Goal: Task Accomplishment & Management: Complete application form

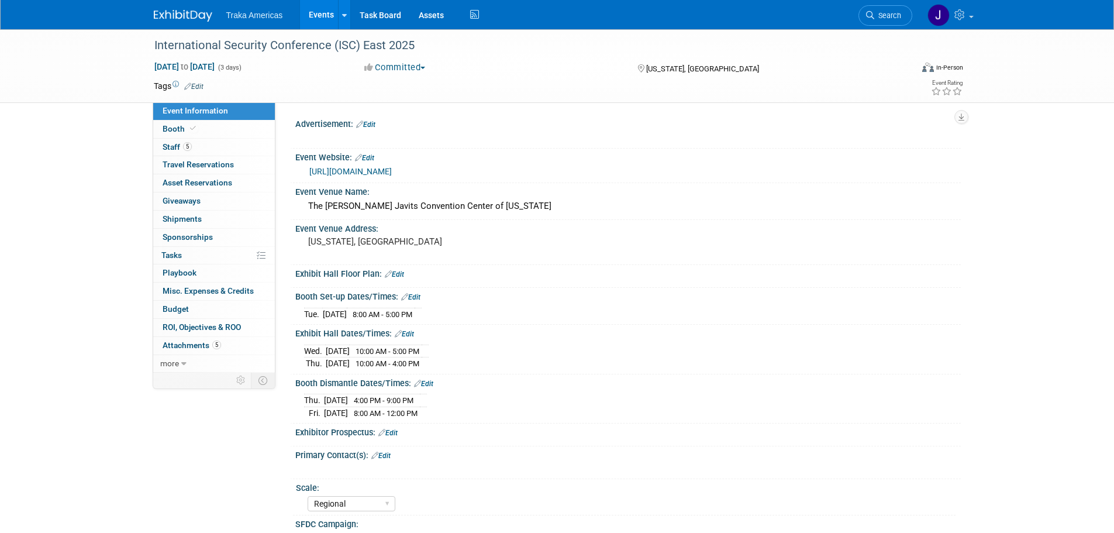
select select "Regional"
click at [219, 145] on link "5 Staff 5" at bounding box center [214, 148] width 122 height 18
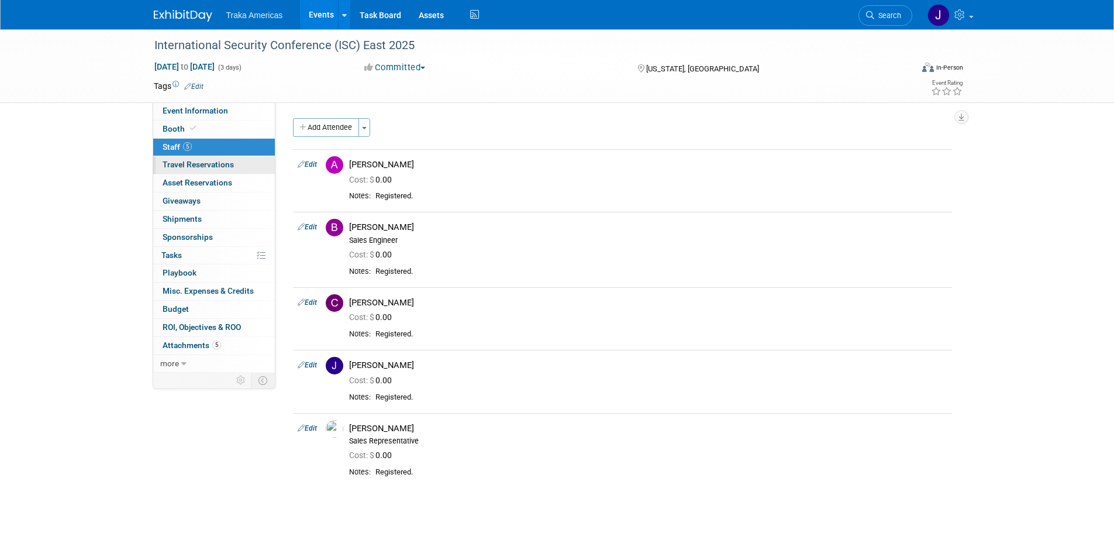
click at [206, 164] on span "Travel Reservations 0" at bounding box center [198, 164] width 71 height 9
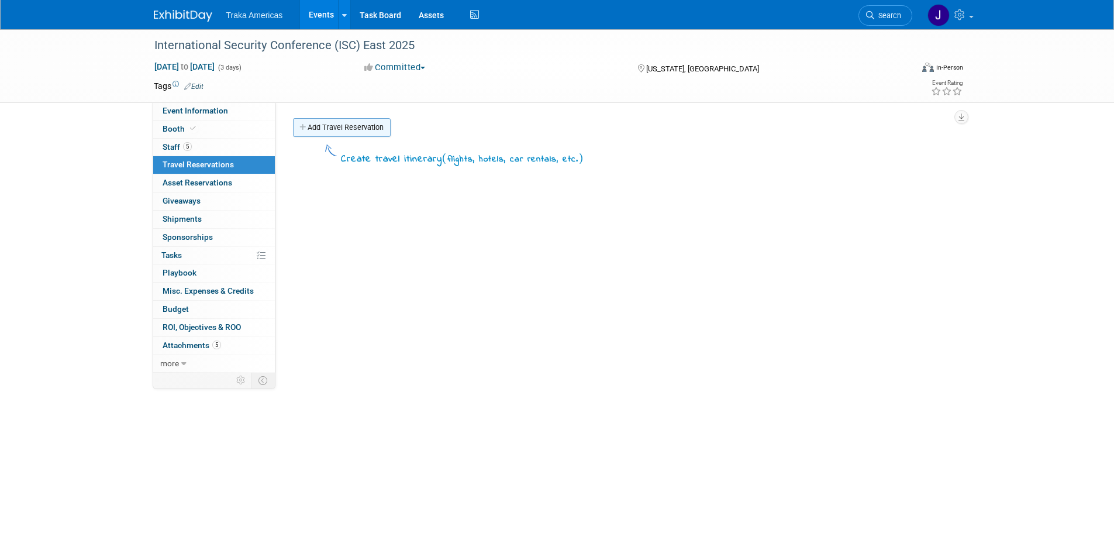
click at [340, 125] on link "Add Travel Reservation" at bounding box center [342, 127] width 98 height 19
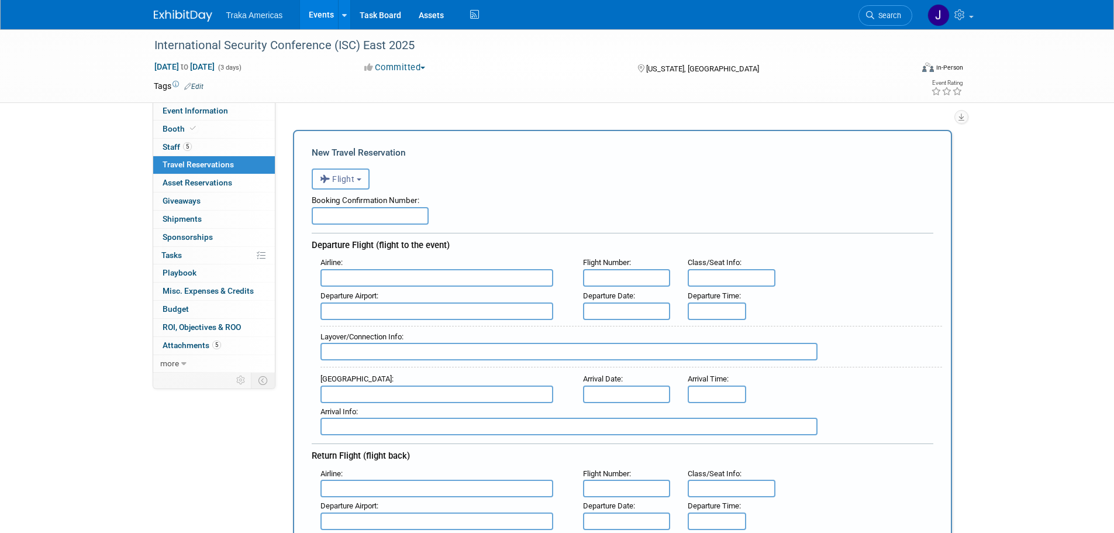
click at [357, 182] on button "Flight" at bounding box center [341, 178] width 58 height 21
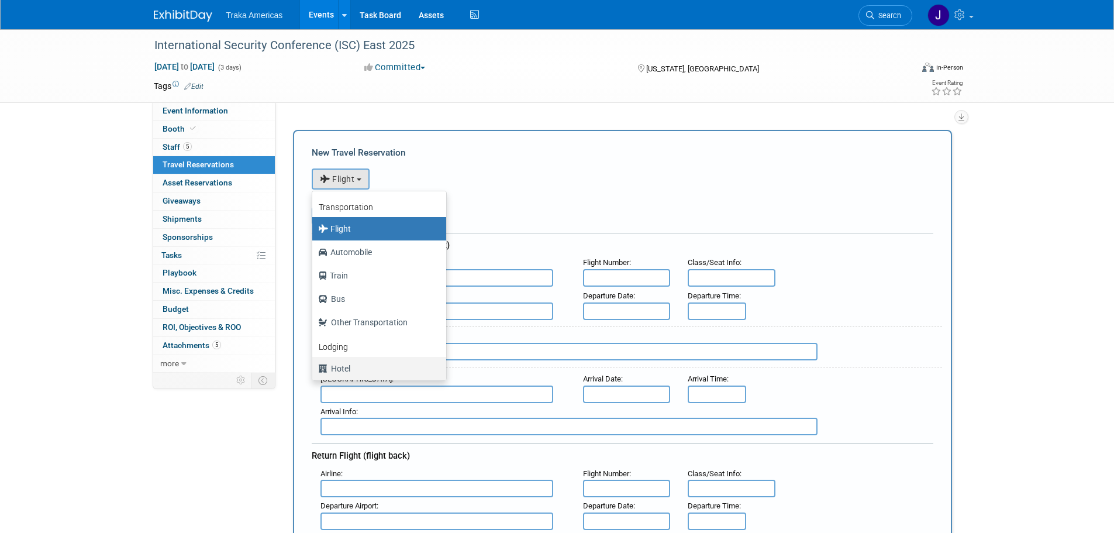
click at [375, 363] on label "Hotel" at bounding box center [376, 368] width 116 height 19
click at [314, 363] on input "Hotel" at bounding box center [310, 367] width 8 height 8
select select "6"
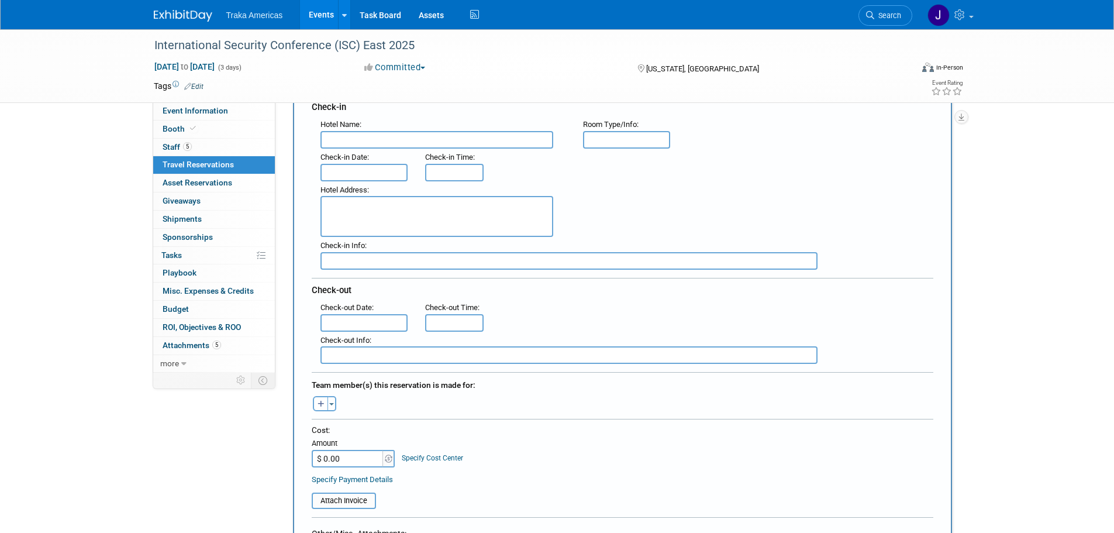
scroll to position [117, 0]
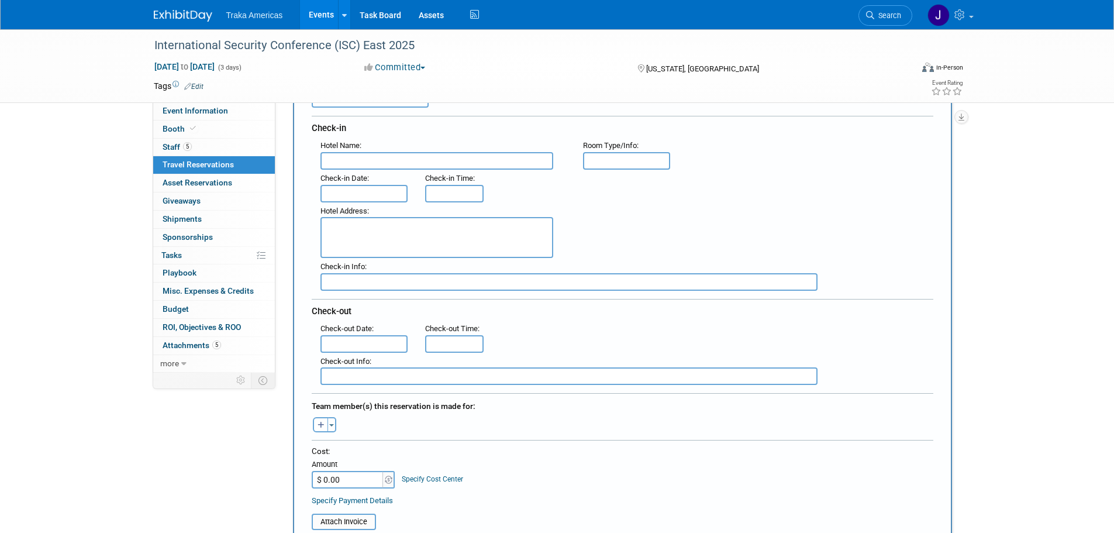
click at [386, 278] on input "text" at bounding box center [569, 282] width 497 height 18
paste input "Q5LOJRK6"
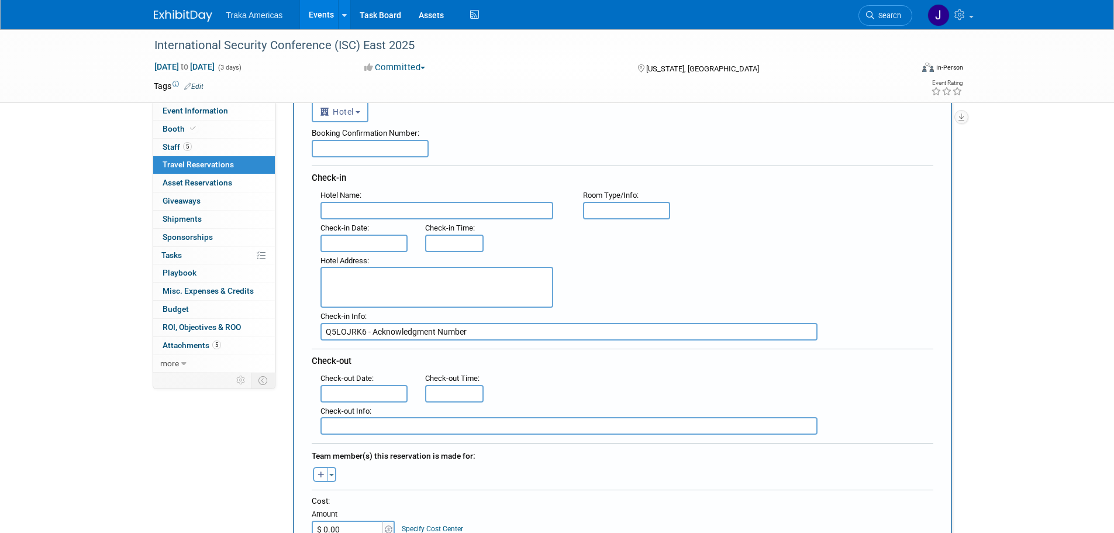
scroll to position [0, 0]
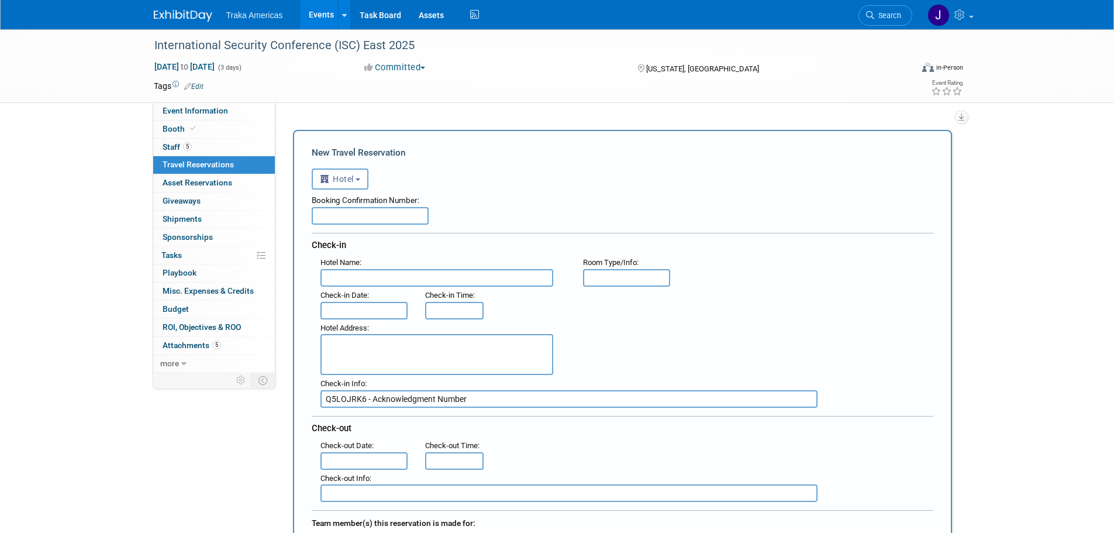
type input "Q5LOJRK6 - Acknowledgment Number"
click at [366, 309] on body "Traka Americas Events Add Event Bulk Upload Events Shareable Event Boards Recen…" at bounding box center [557, 266] width 1114 height 533
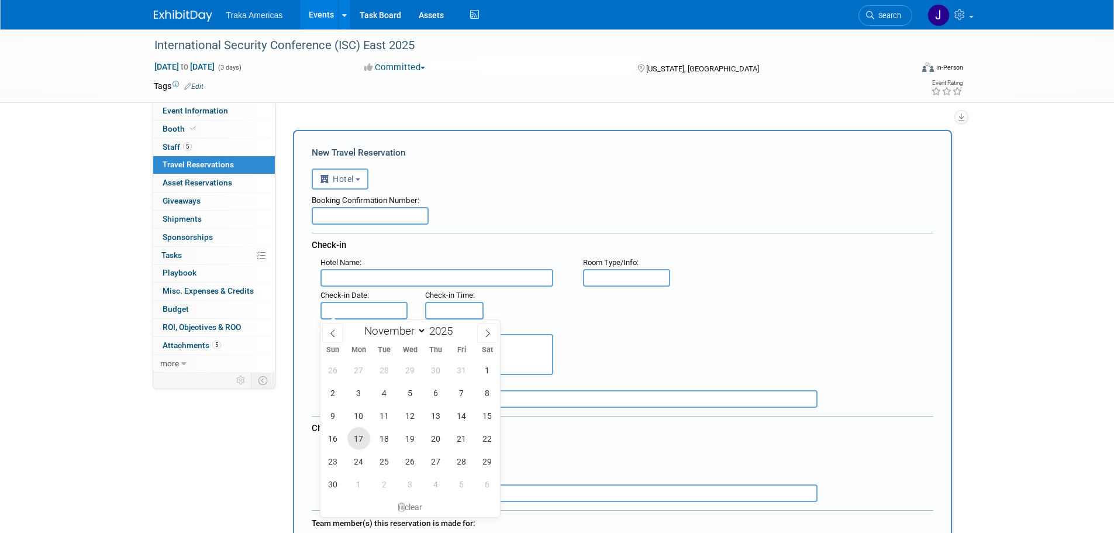
click at [360, 440] on span "17" at bounding box center [358, 438] width 23 height 23
type input "Nov 17, 2025"
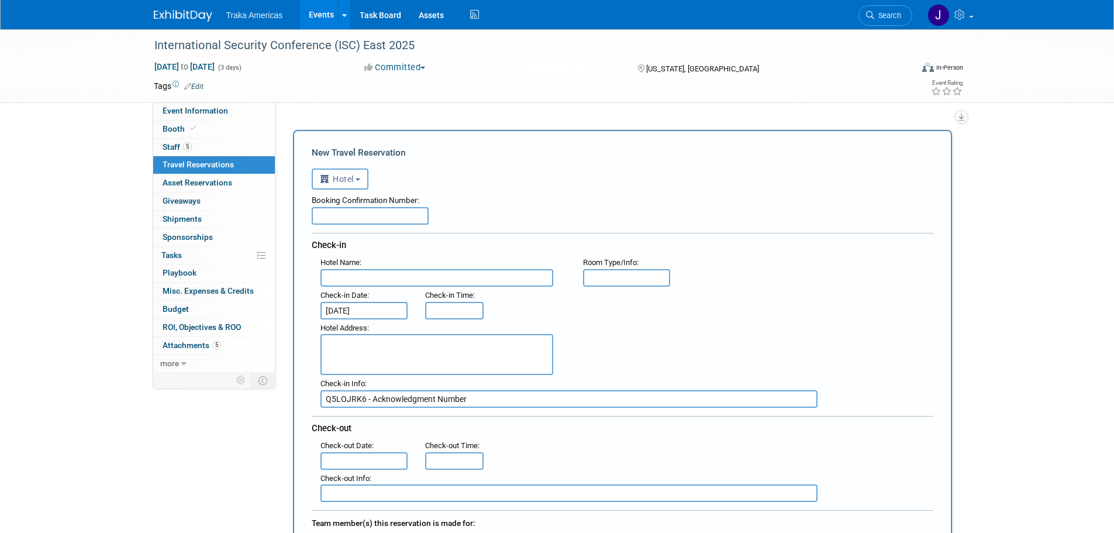
scroll to position [58, 0]
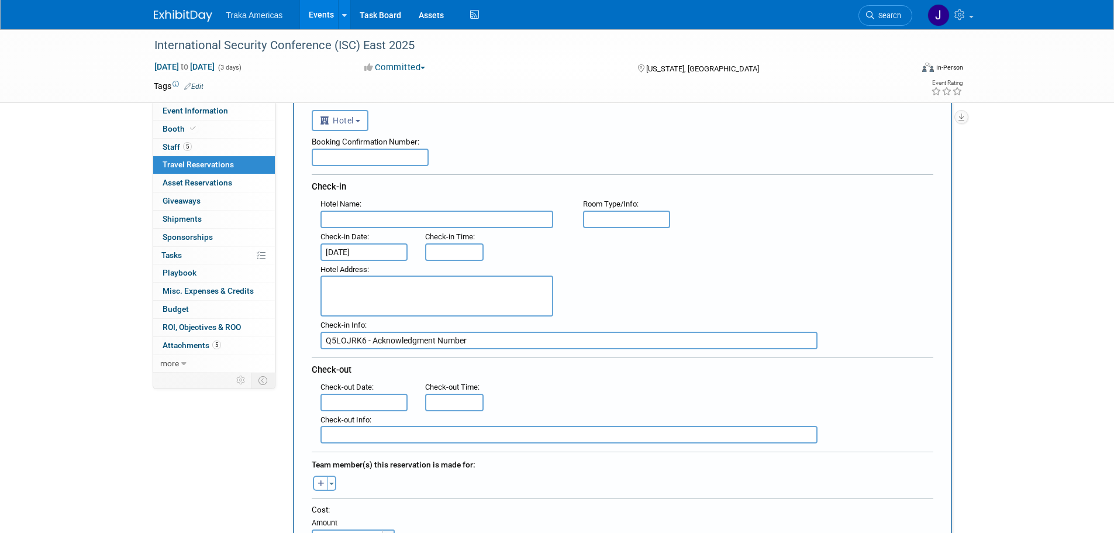
click at [382, 295] on textarea at bounding box center [437, 295] width 233 height 41
click at [405, 301] on textarea at bounding box center [437, 295] width 233 height 41
paste textarea "311 West 39th Street 39th and 8th New York , NY 10018 , United States of America"
type textarea "311 West 39th Street 39th and 8th New York , NY 10018 , United States of America"
click at [403, 213] on input "text" at bounding box center [437, 220] width 233 height 18
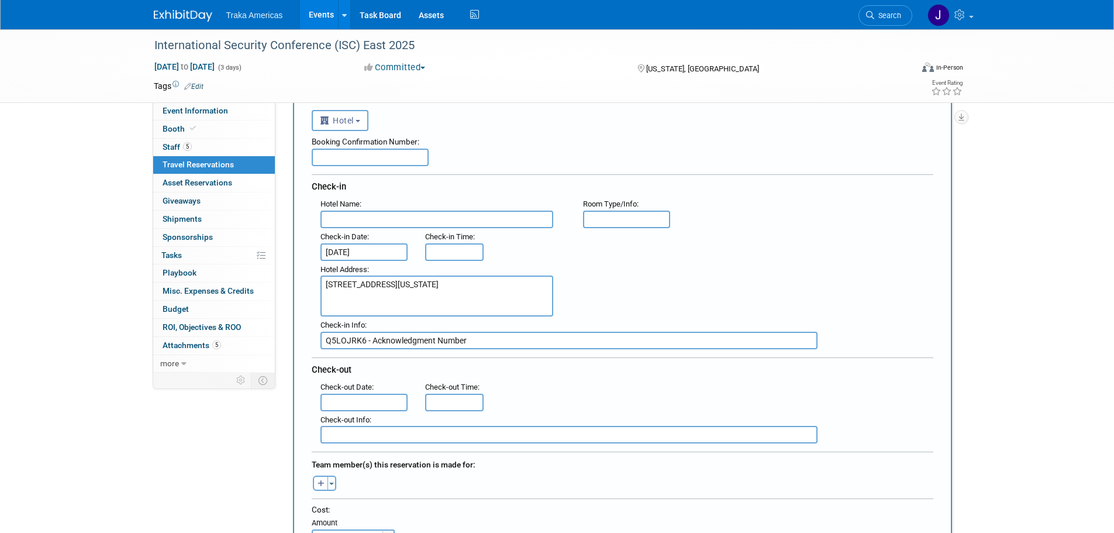
click at [343, 224] on input "text" at bounding box center [437, 220] width 233 height 18
paste input "Element New York Times Square West"
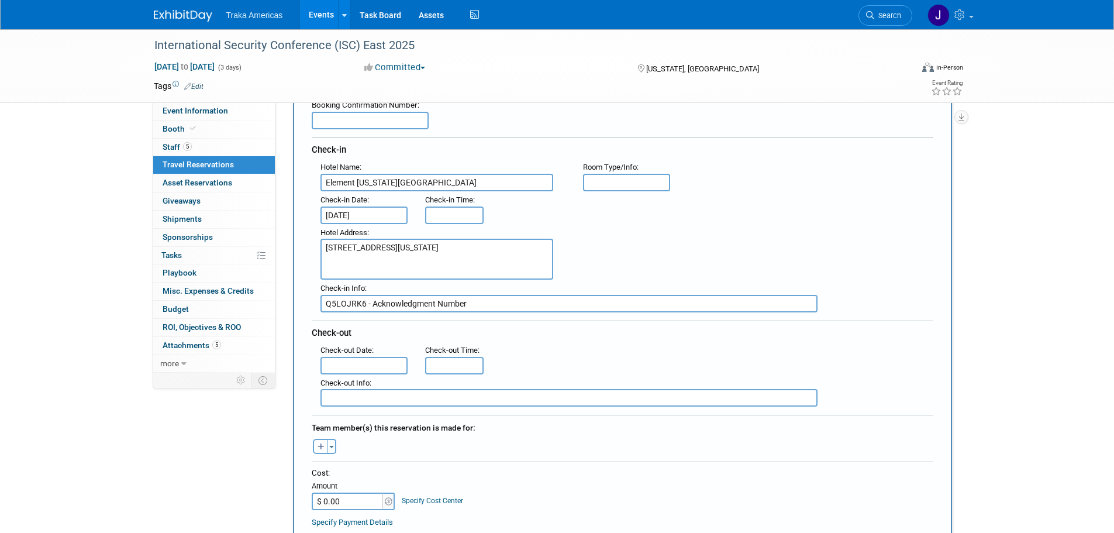
scroll to position [117, 0]
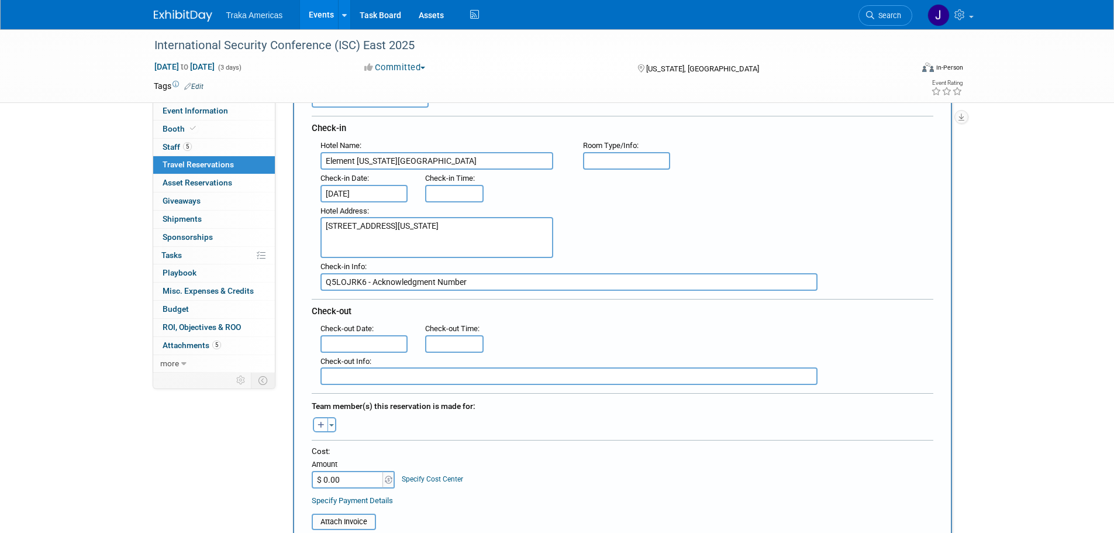
type input "Element New York Times Square West"
click at [347, 340] on input "text" at bounding box center [365, 344] width 88 height 18
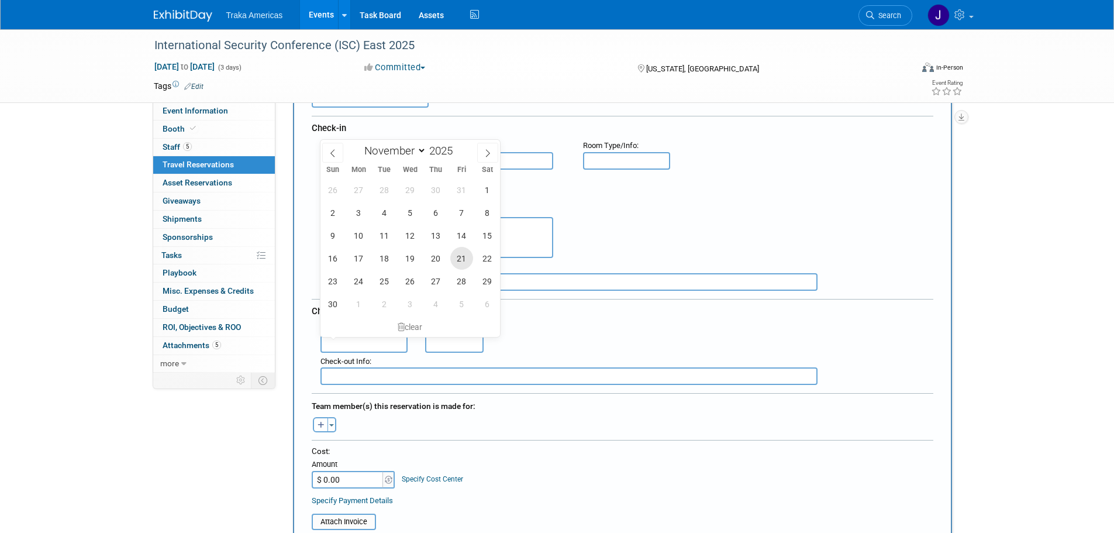
click at [456, 259] on span "21" at bounding box center [461, 258] width 23 height 23
type input "Nov 21, 2025"
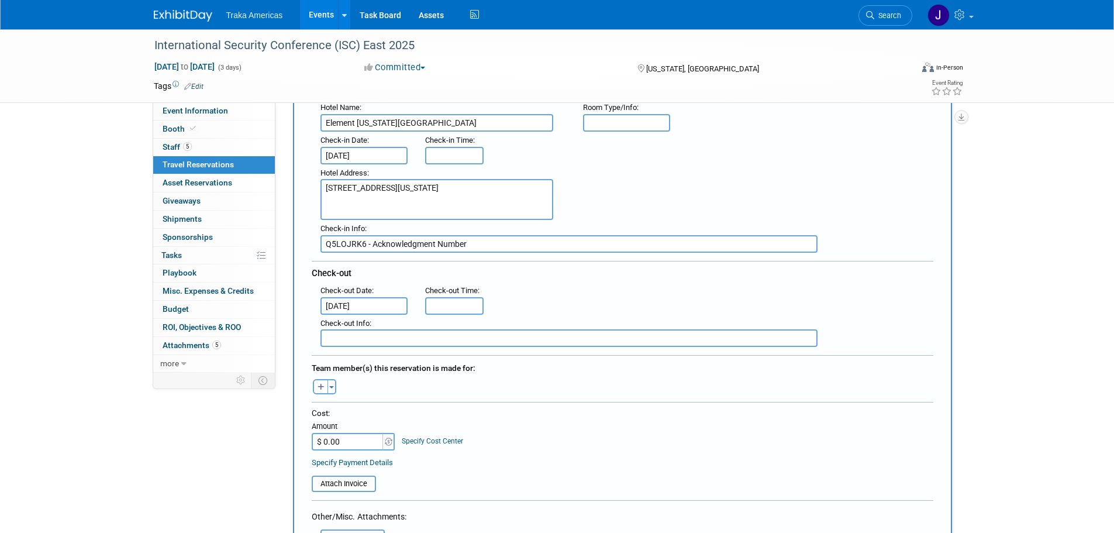
scroll to position [175, 0]
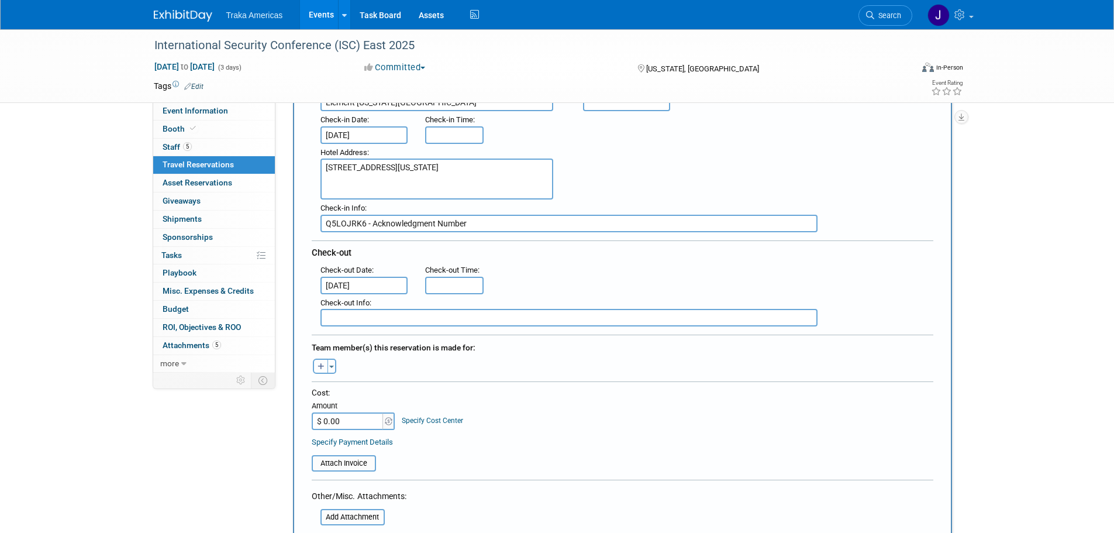
click at [321, 363] on icon "button" at bounding box center [321, 367] width 7 height 8
select select
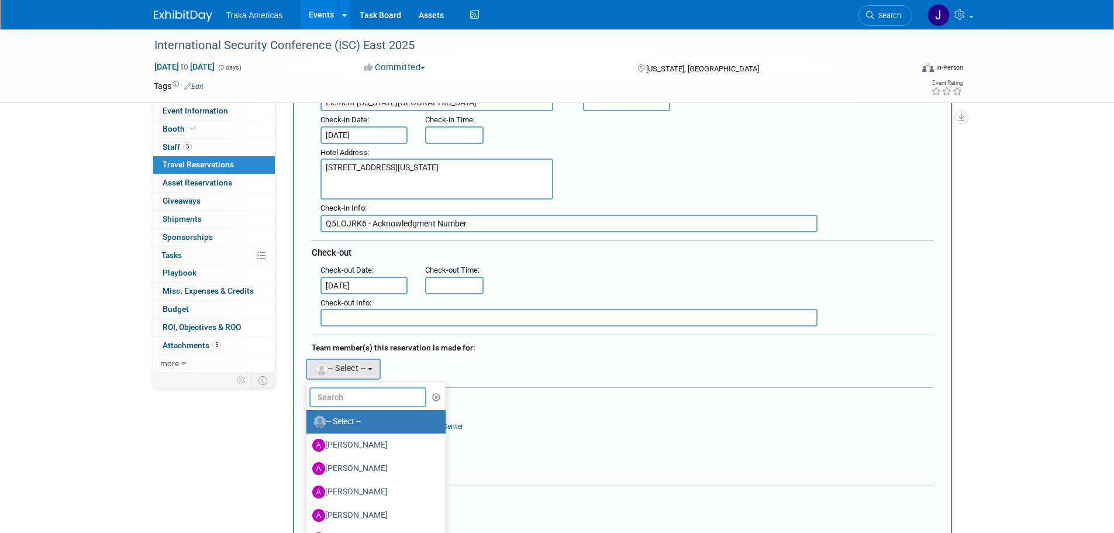
click at [347, 399] on input "text" at bounding box center [367, 397] width 117 height 20
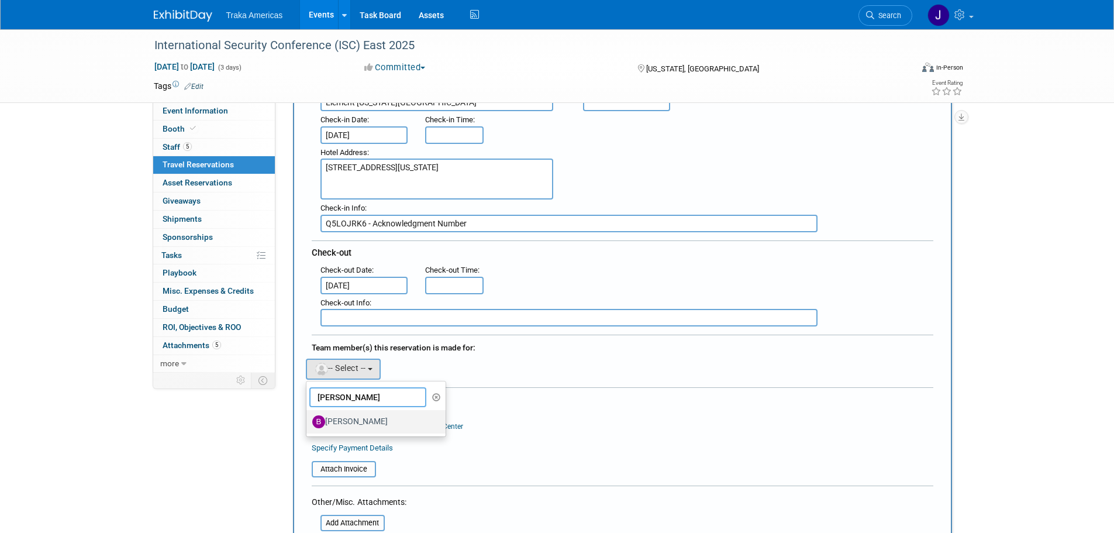
type input "brandon"
click at [366, 421] on label "Brandon Fraser" at bounding box center [373, 421] width 122 height 19
click at [308, 421] on input "Brandon Fraser" at bounding box center [305, 420] width 8 height 8
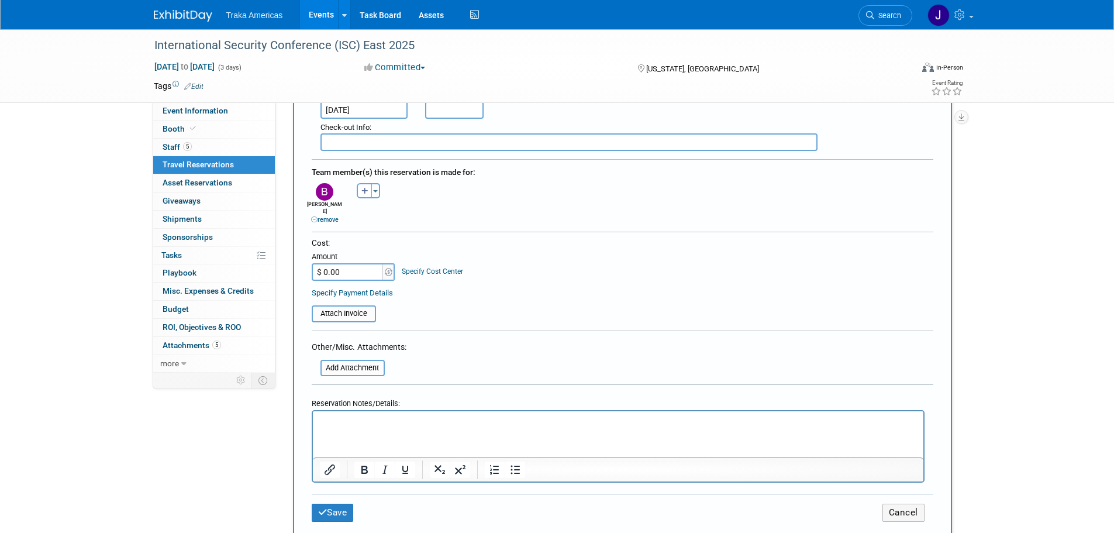
scroll to position [409, 0]
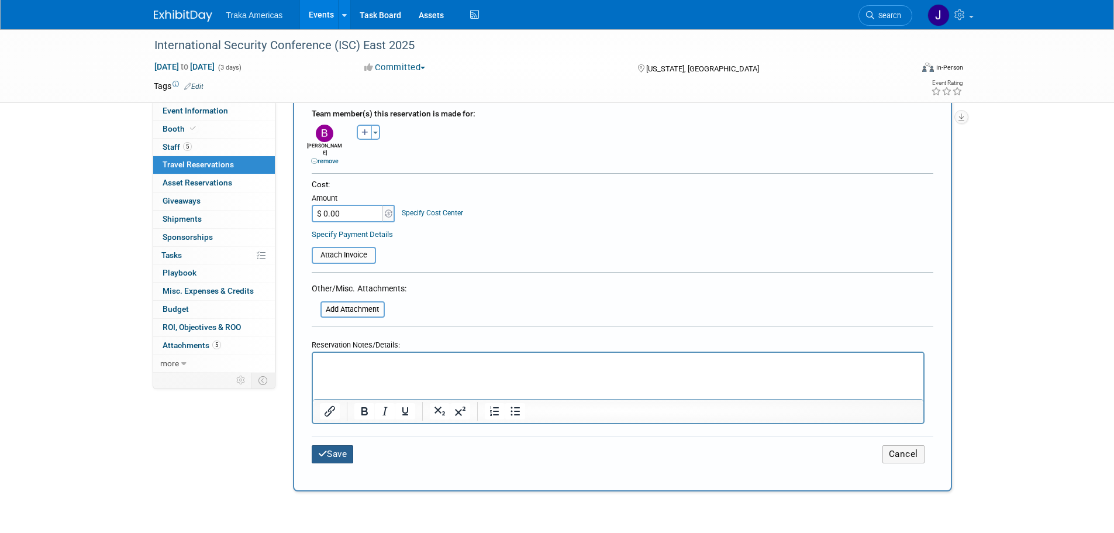
click at [341, 445] on button "Save" at bounding box center [333, 454] width 42 height 18
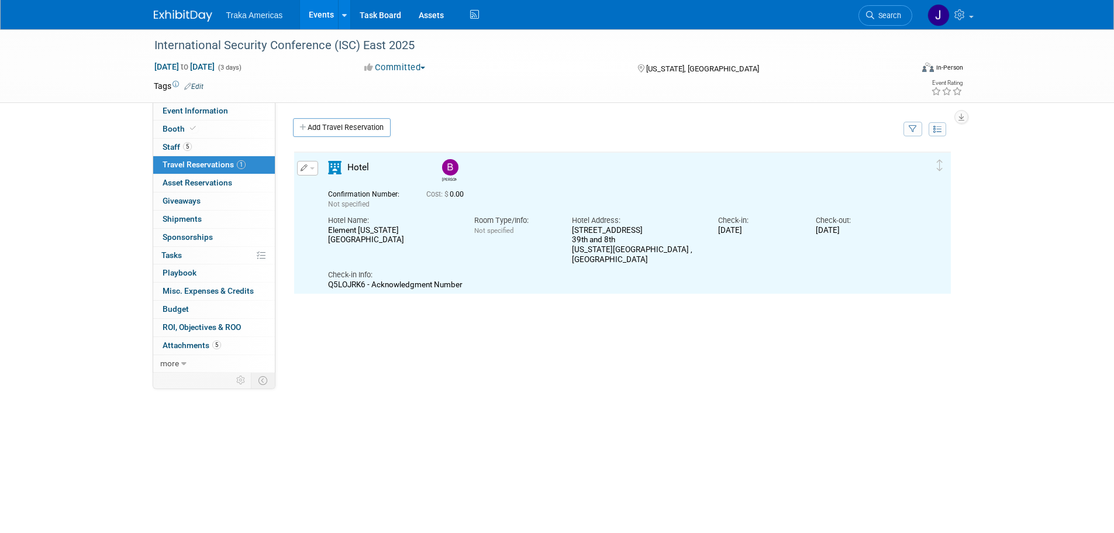
scroll to position [0, 0]
click at [352, 130] on link "Add Travel Reservation" at bounding box center [342, 127] width 98 height 19
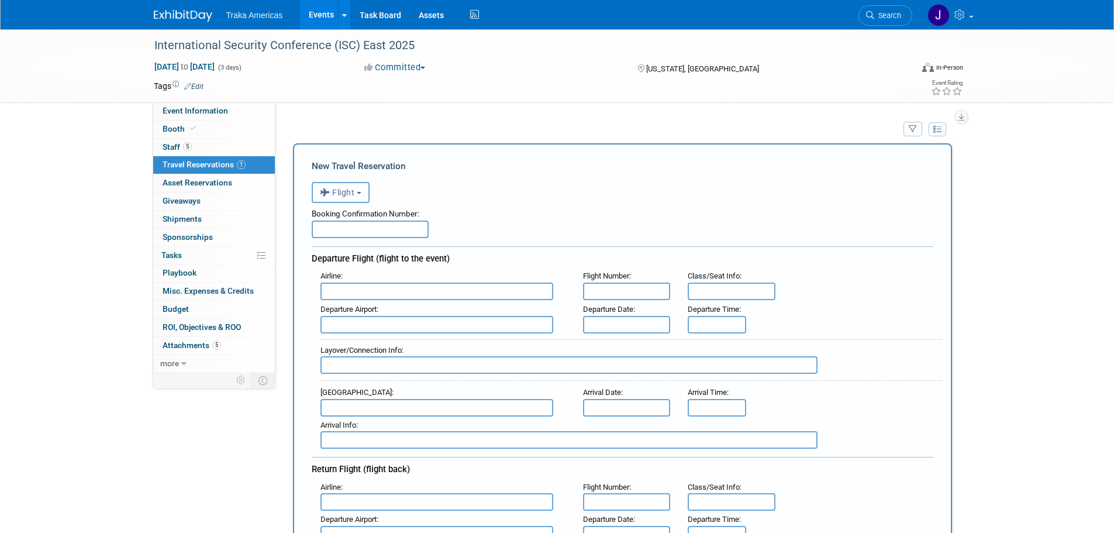
click at [364, 198] on button "Flight" at bounding box center [341, 192] width 58 height 21
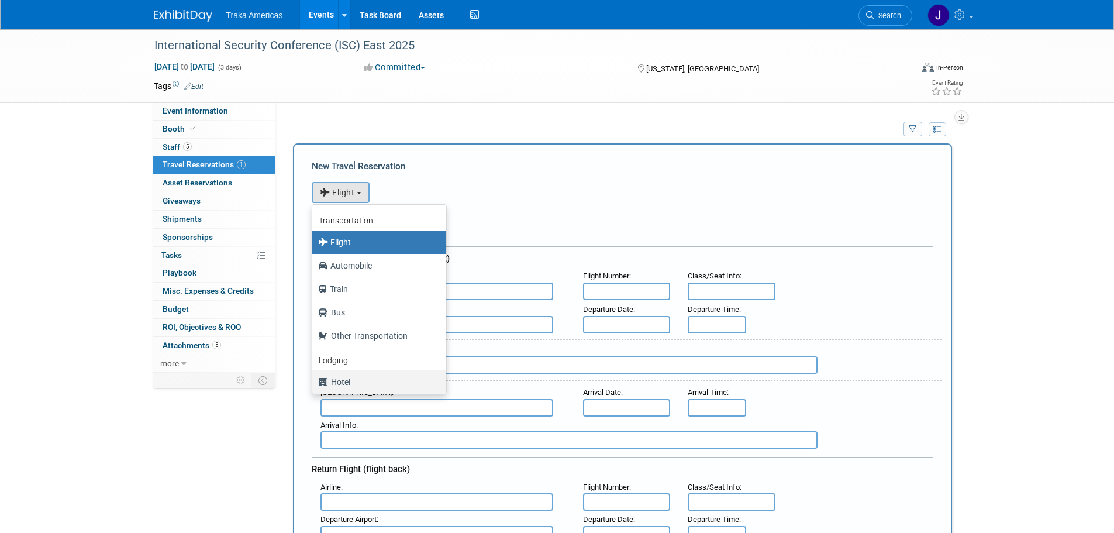
click at [361, 377] on label "Hotel" at bounding box center [376, 382] width 116 height 19
click at [314, 377] on input "Hotel" at bounding box center [310, 381] width 8 height 8
select select "6"
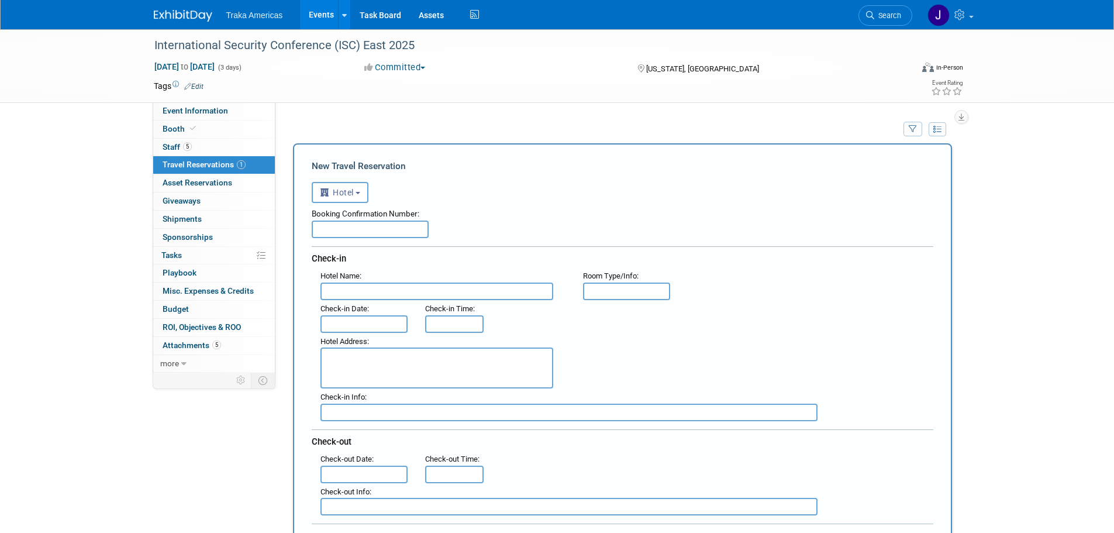
click at [378, 296] on input "text" at bounding box center [437, 292] width 233 height 18
paste input "Element New York Times Square West"
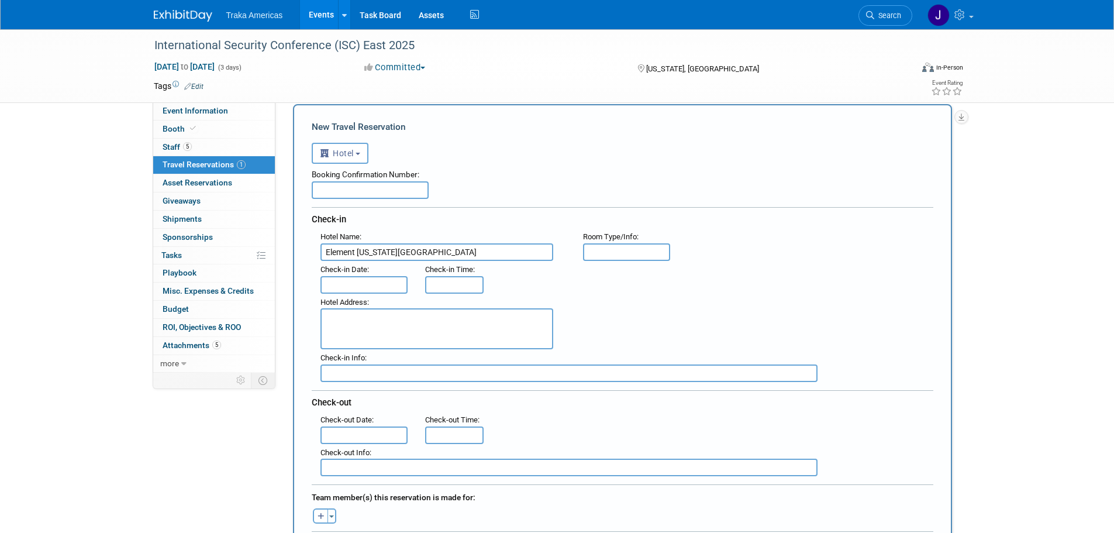
scroll to position [58, 0]
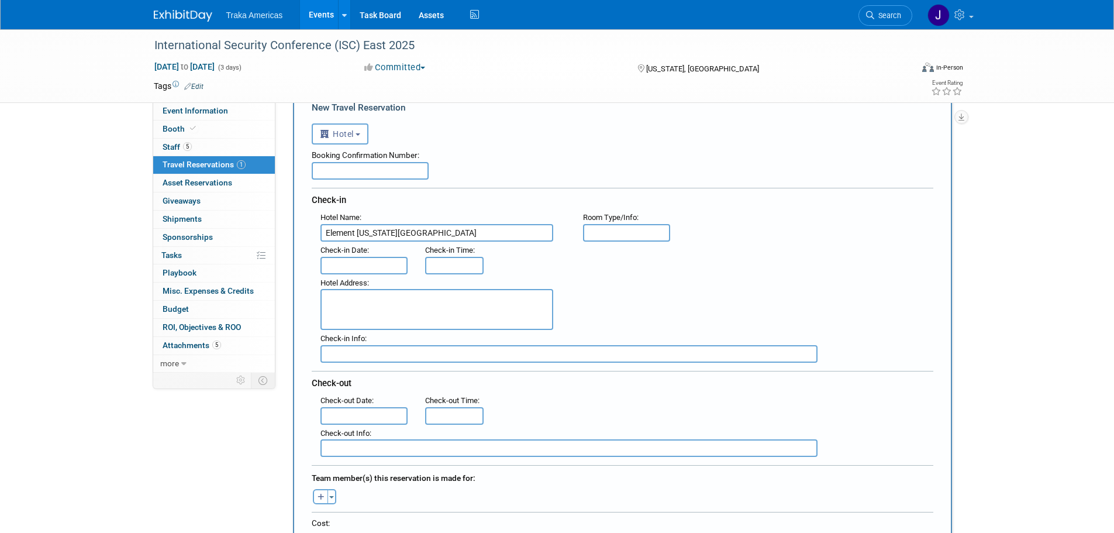
type input "Element New York Times Square West"
click at [357, 304] on textarea at bounding box center [437, 309] width 233 height 41
click at [378, 305] on textarea at bounding box center [437, 309] width 233 height 41
paste textarea "311 West 39th Street 39th and 8th New York , NY 10018 , United States of America"
type textarea "311 West 39th Street 39th and 8th New York , NY 10018 , United States of America"
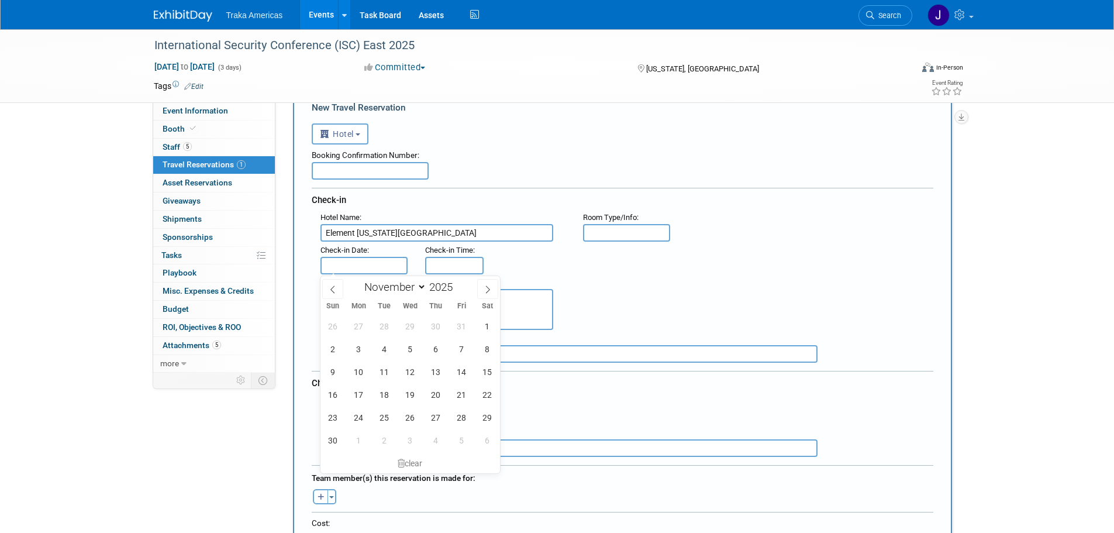
click at [366, 267] on input "text" at bounding box center [365, 266] width 88 height 18
click at [359, 395] on span "17" at bounding box center [358, 394] width 23 height 23
type input "Nov 17, 2025"
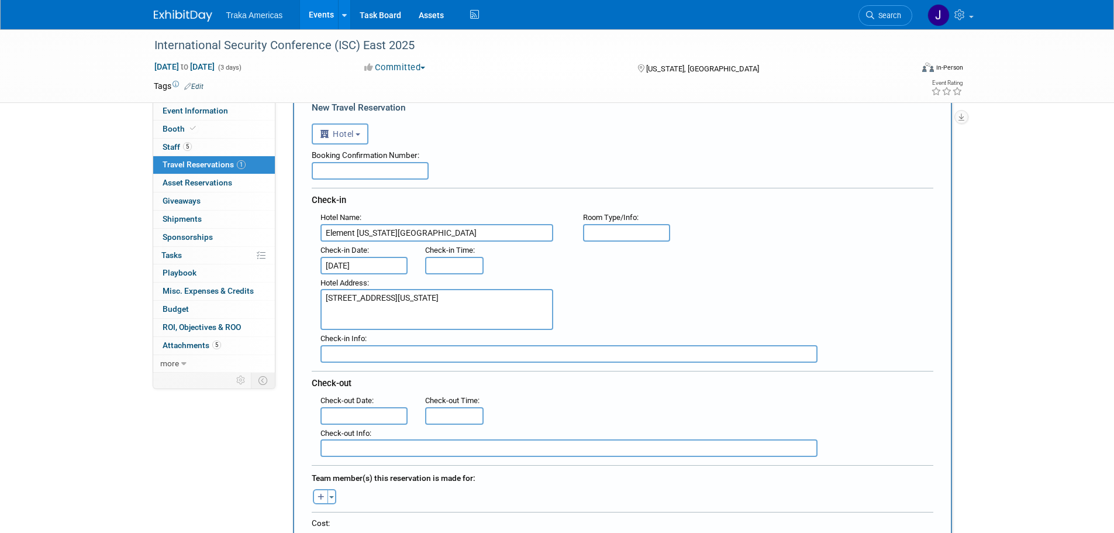
click at [376, 415] on input "text" at bounding box center [365, 416] width 88 height 18
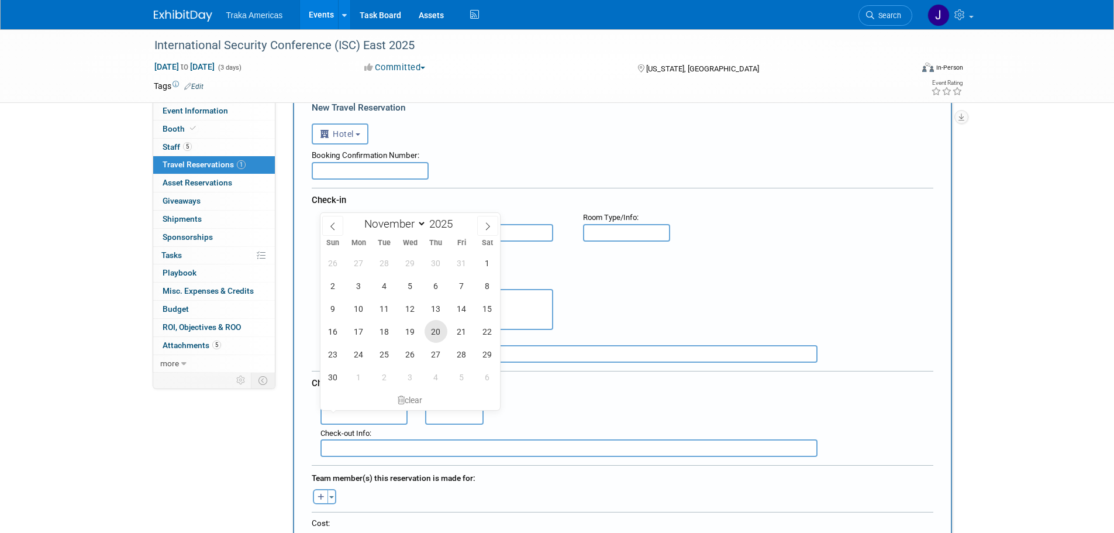
click at [430, 329] on span "20" at bounding box center [436, 331] width 23 height 23
type input "Nov 20, 2025"
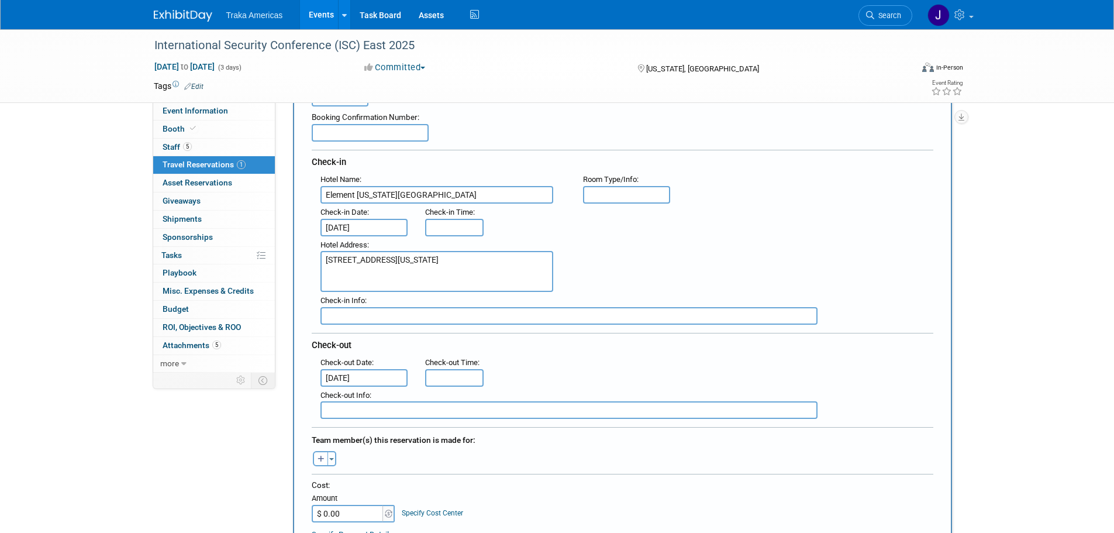
scroll to position [117, 0]
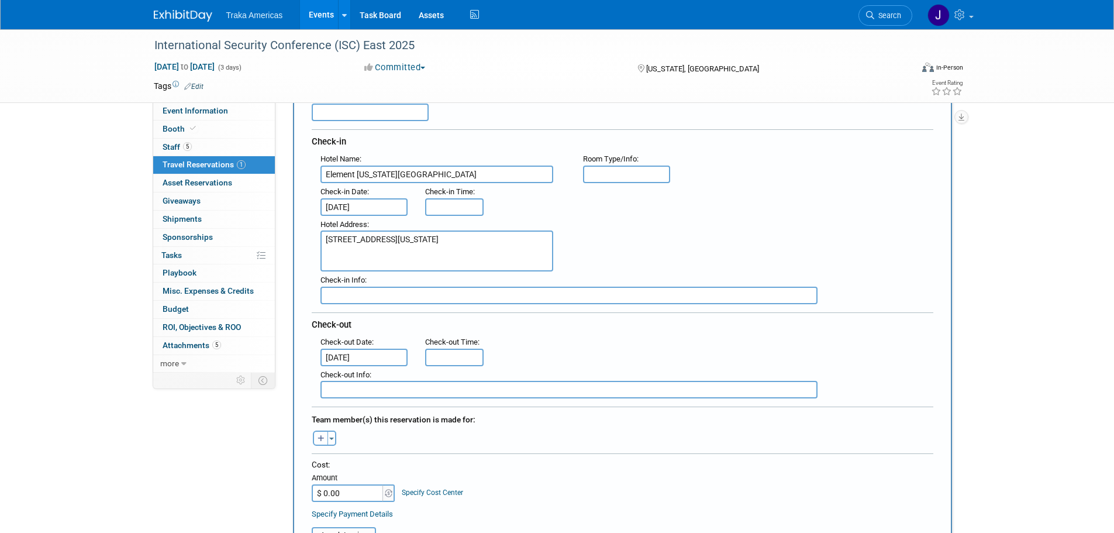
click at [319, 435] on icon "button" at bounding box center [321, 439] width 7 height 8
select select
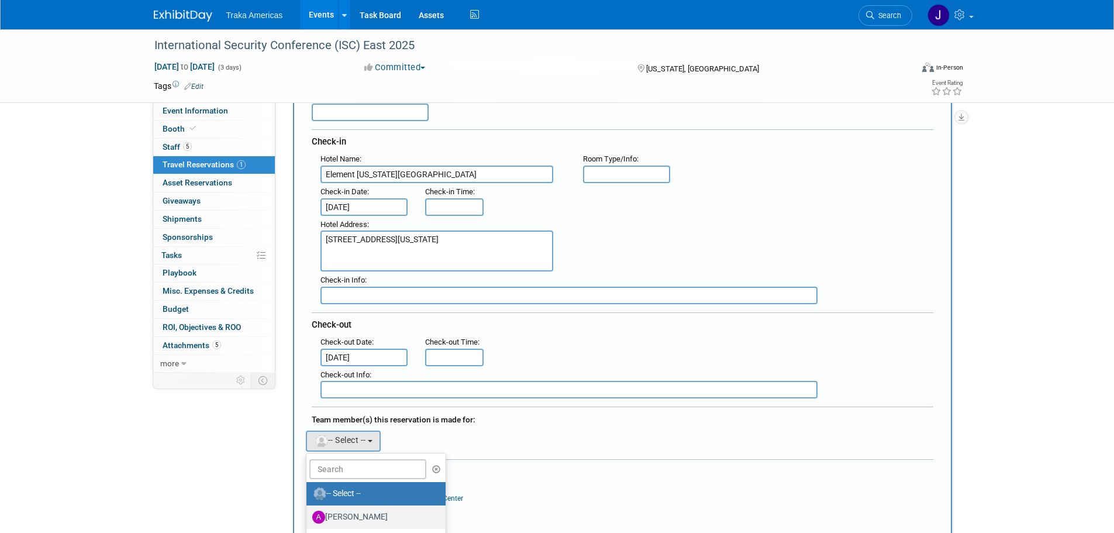
click at [356, 507] on link "Adeylah Savala" at bounding box center [376, 516] width 140 height 23
click at [354, 512] on label "Adeylah Savala" at bounding box center [373, 517] width 122 height 19
click at [308, 512] on input "Adeylah Savala" at bounding box center [305, 516] width 8 height 8
select select "ec7b6c5e-24e8-46dc-bad1-9dd002ca3533"
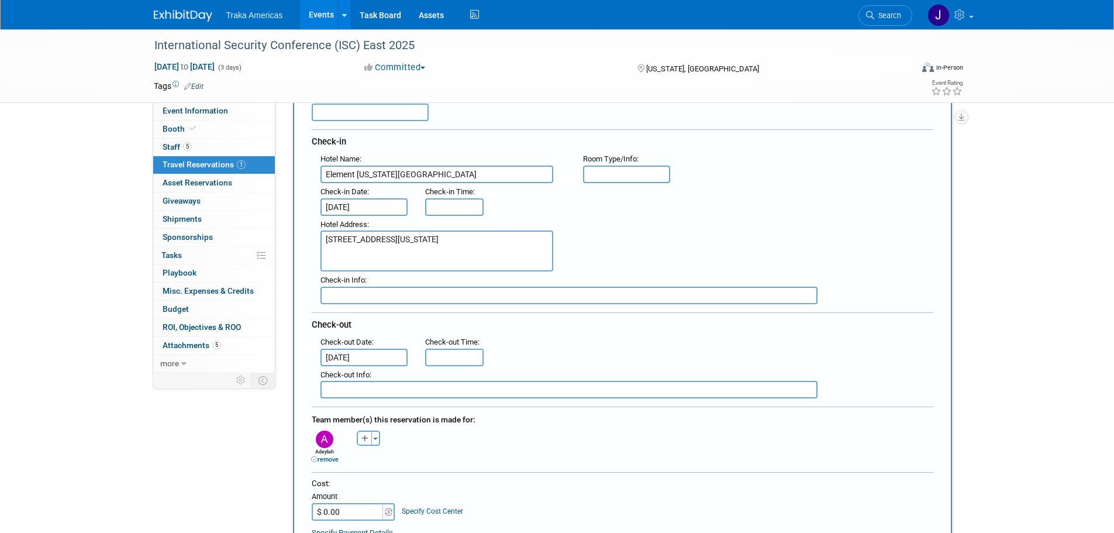
click at [367, 435] on icon "button" at bounding box center [364, 439] width 7 height 8
select select
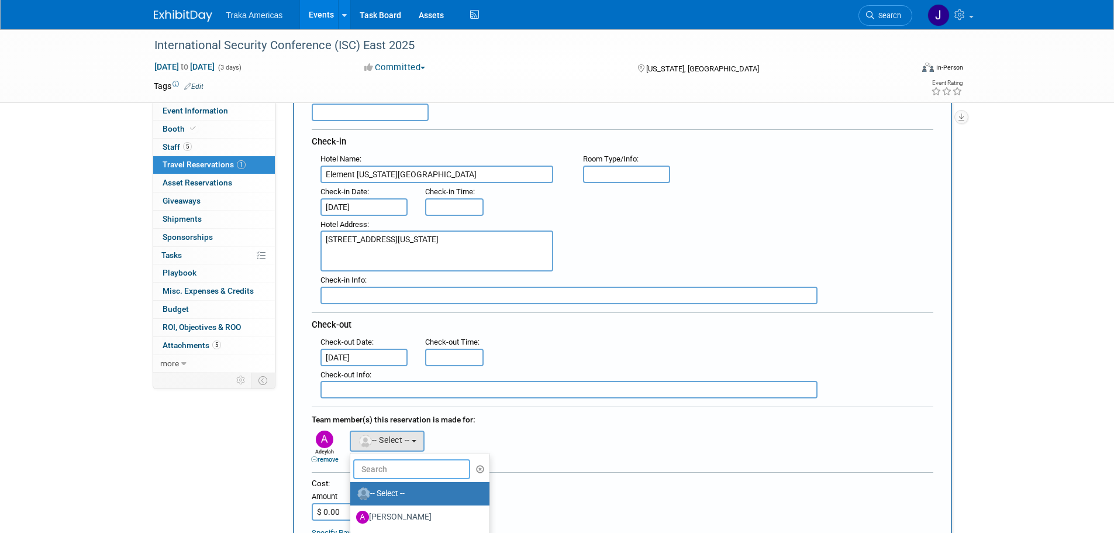
click at [377, 468] on input "text" at bounding box center [411, 469] width 117 height 20
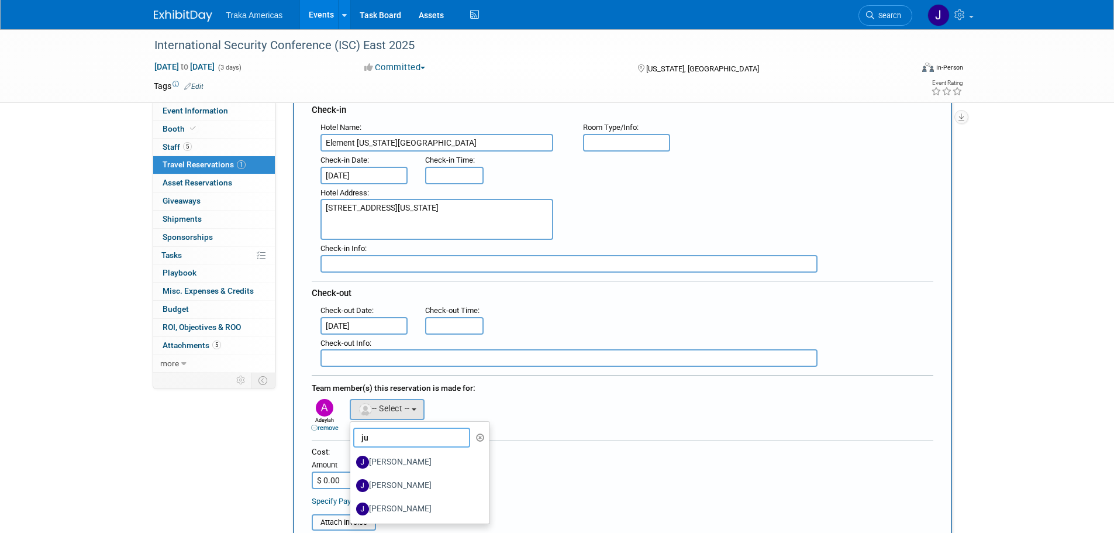
scroll to position [175, 0]
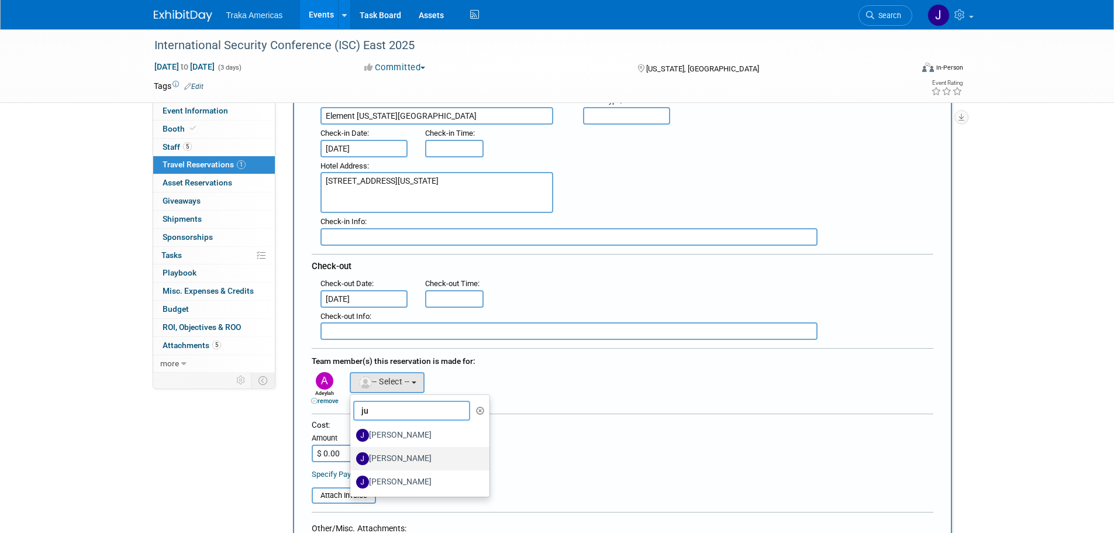
type input "ju"
click at [404, 459] on label "Justin Savala" at bounding box center [417, 458] width 122 height 19
click at [352, 459] on input "Justin Savala" at bounding box center [349, 457] width 8 height 8
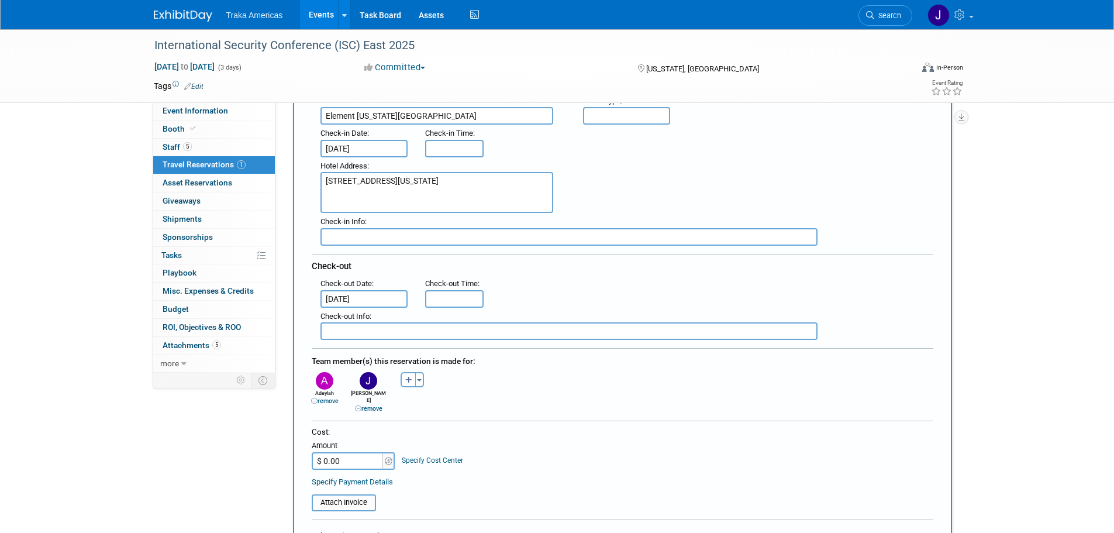
click at [349, 230] on input "text" at bounding box center [569, 237] width 497 height 18
click at [372, 234] on input "text" at bounding box center [569, 237] width 497 height 18
paste input "Acknowledgment number: ZQEVX80O"
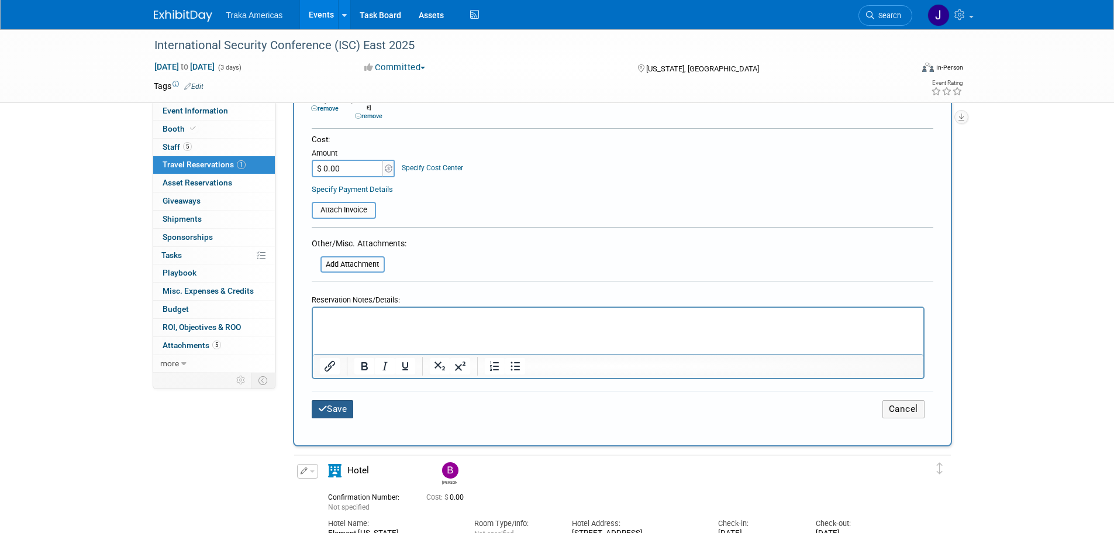
type input "Acknowledgment number: ZQEVX80O"
click at [330, 403] on button "Save" at bounding box center [333, 409] width 42 height 18
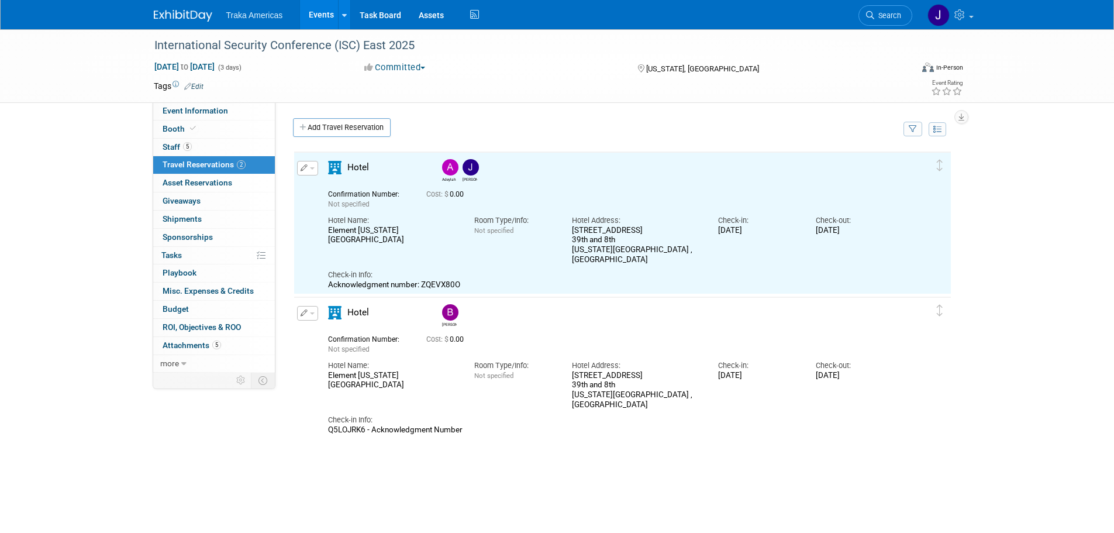
scroll to position [0, 0]
click at [337, 125] on link "Add Travel Reservation" at bounding box center [342, 127] width 98 height 19
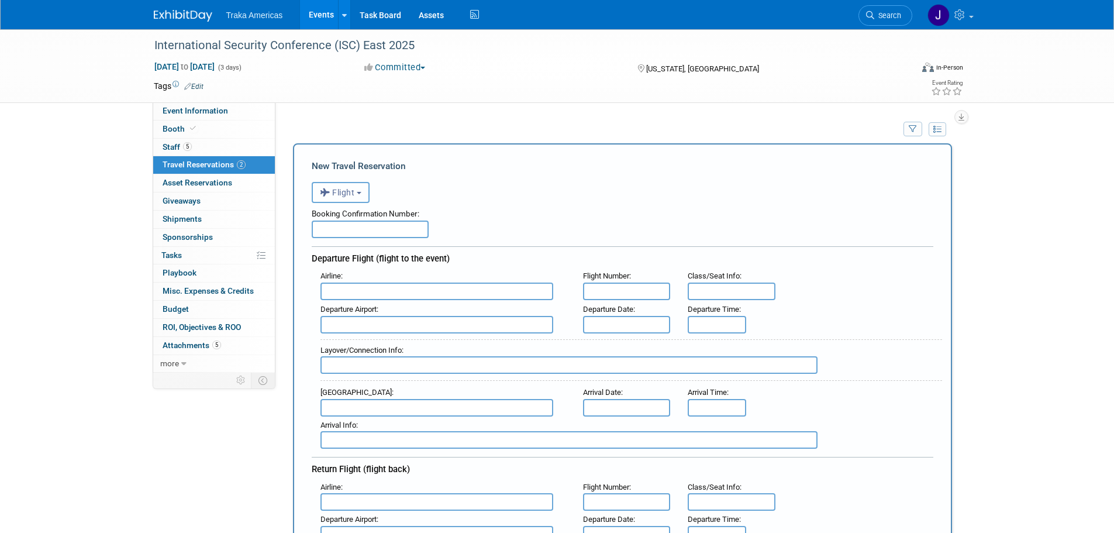
click at [357, 189] on button "Flight" at bounding box center [341, 192] width 58 height 21
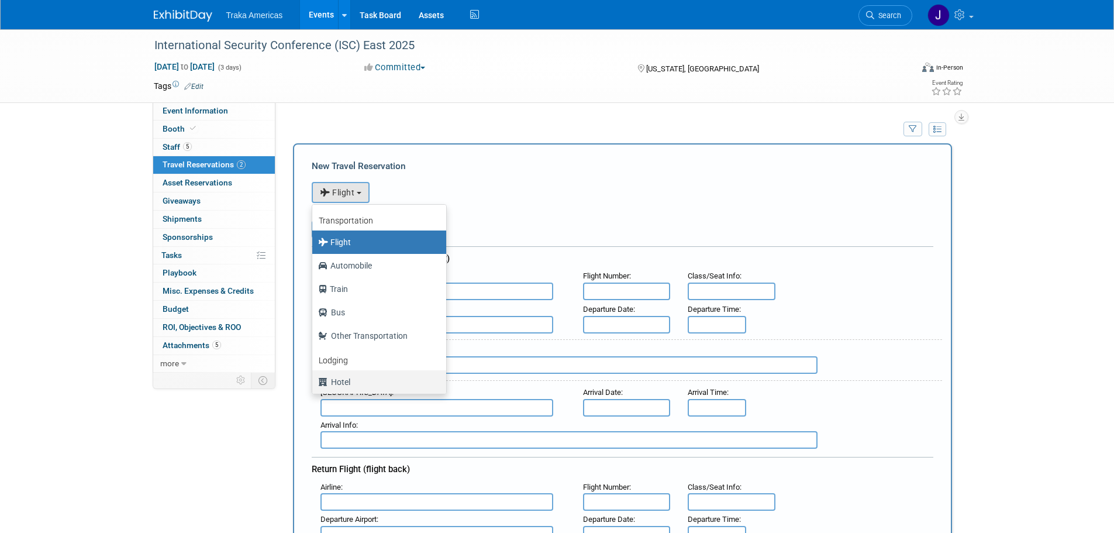
click at [352, 385] on label "Hotel" at bounding box center [376, 382] width 116 height 19
click at [314, 384] on input "Hotel" at bounding box center [310, 381] width 8 height 8
select select "6"
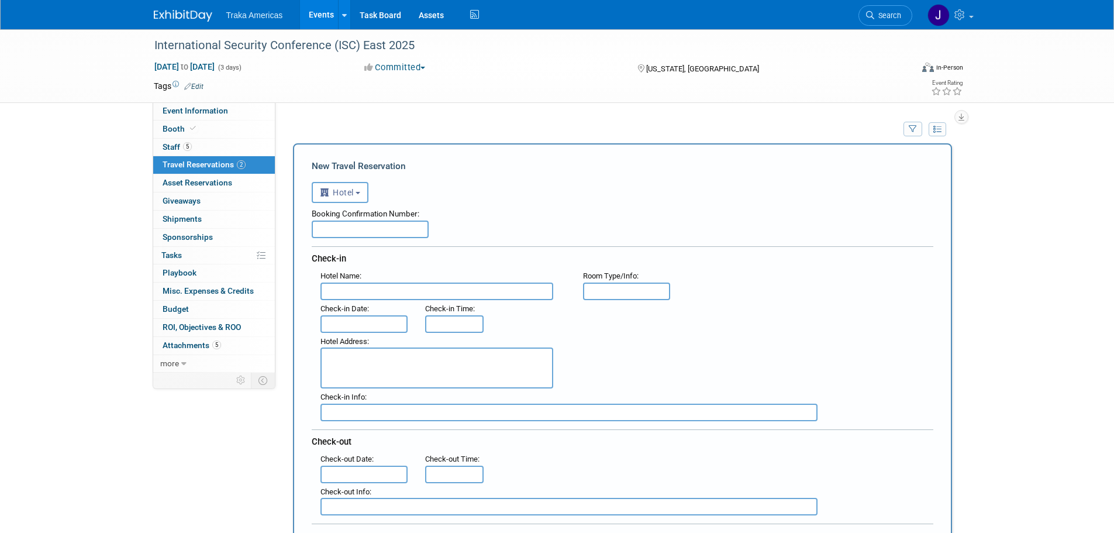
click at [425, 291] on input "text" at bounding box center [437, 292] width 233 height 18
click at [347, 232] on input "text" at bounding box center [370, 230] width 117 height 18
click at [392, 282] on div "Hotel Name :" at bounding box center [443, 276] width 245 height 13
click at [392, 290] on input "text" at bounding box center [437, 292] width 233 height 18
paste input "Element New York Times Square West"
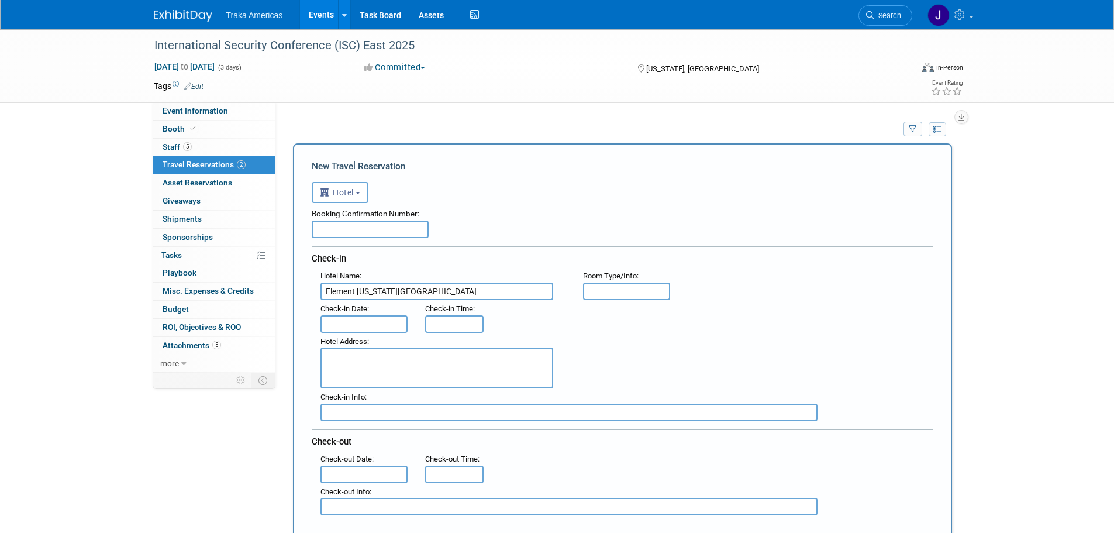
type input "Element New York Times Square West"
drag, startPoint x: 367, startPoint y: 358, endPoint x: 302, endPoint y: 347, distance: 65.8
click at [367, 359] on textarea at bounding box center [437, 367] width 233 height 41
click at [397, 365] on textarea at bounding box center [437, 367] width 233 height 41
paste textarea "311 West 39th Street 39th and 8th New York , NY 10018 , United States of America"
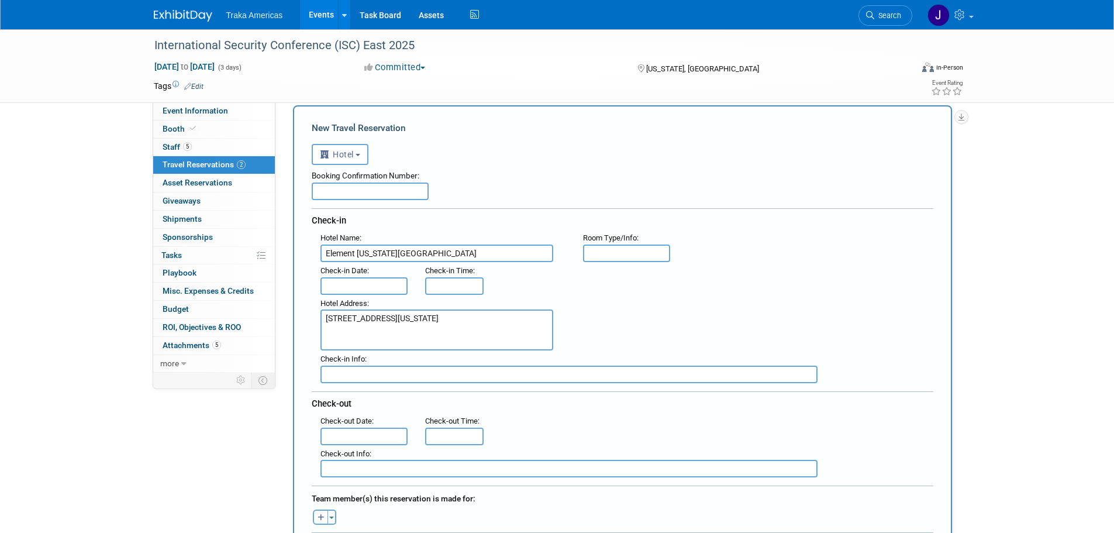
scroll to position [58, 0]
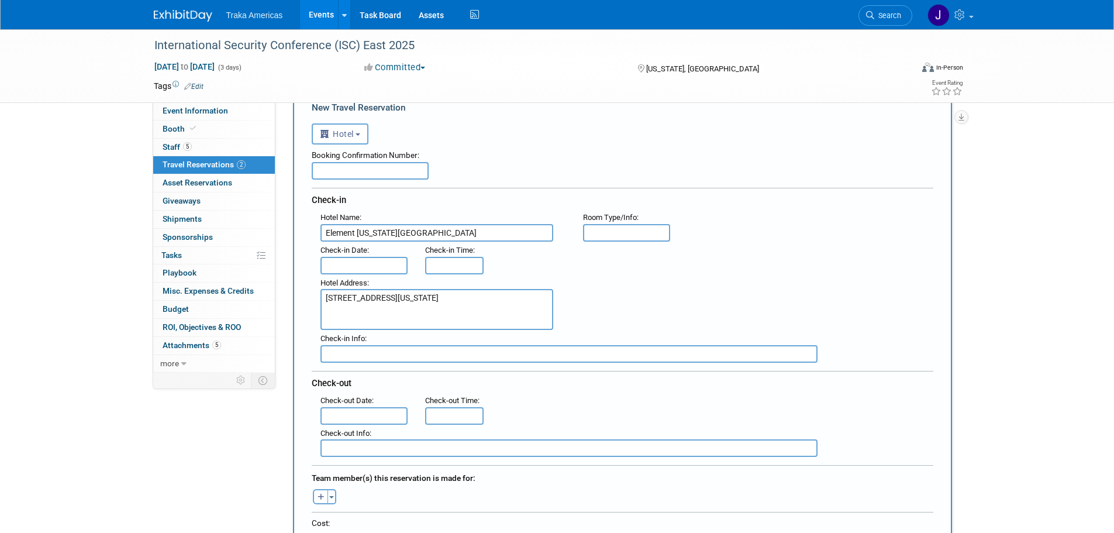
type textarea "311 West 39th Street 39th and 8th New York , NY 10018 , United States of America"
click at [350, 352] on input "text" at bounding box center [569, 354] width 497 height 18
click at [376, 355] on input "text" at bounding box center [569, 354] width 497 height 18
paste input "Acknowledgment number: 9RJG2DMT"
type input "Acknowledgment number: 9RJG2DMT"
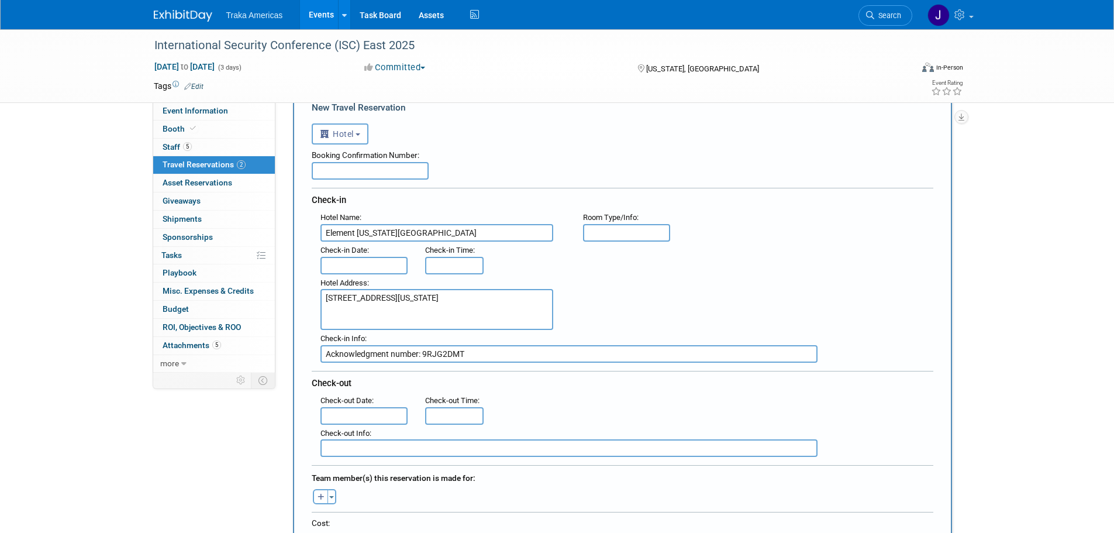
click at [352, 416] on input "text" at bounding box center [365, 416] width 88 height 18
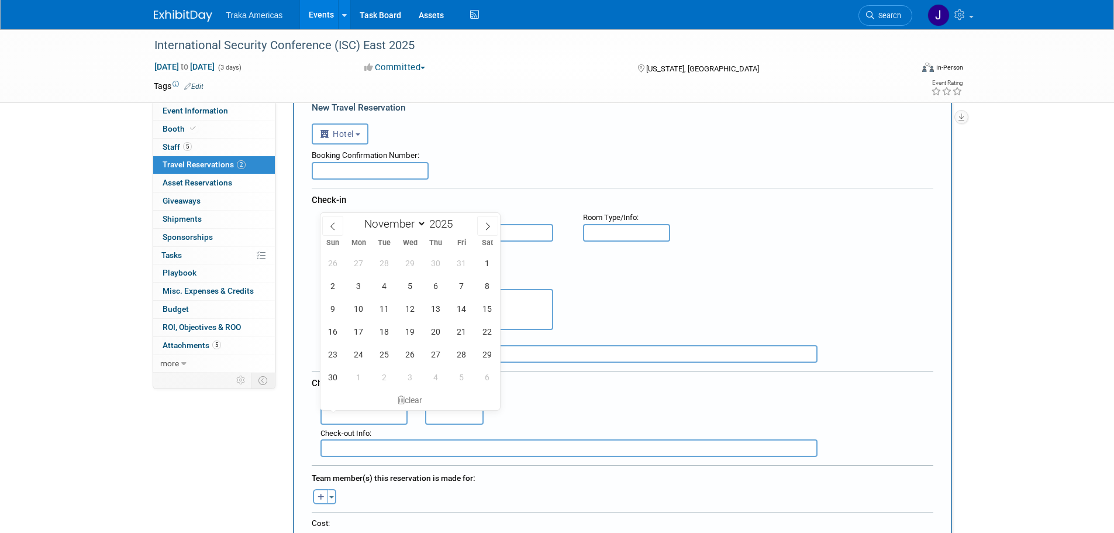
click at [495, 153] on div "Booking Confirmation Number:" at bounding box center [623, 153] width 622 height 18
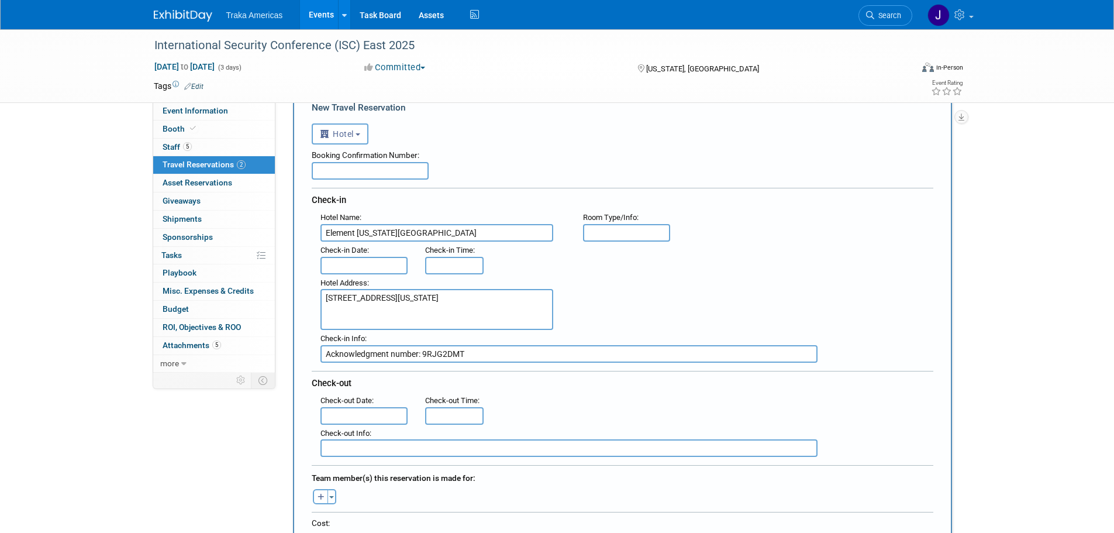
click at [370, 260] on input "text" at bounding box center [365, 266] width 88 height 18
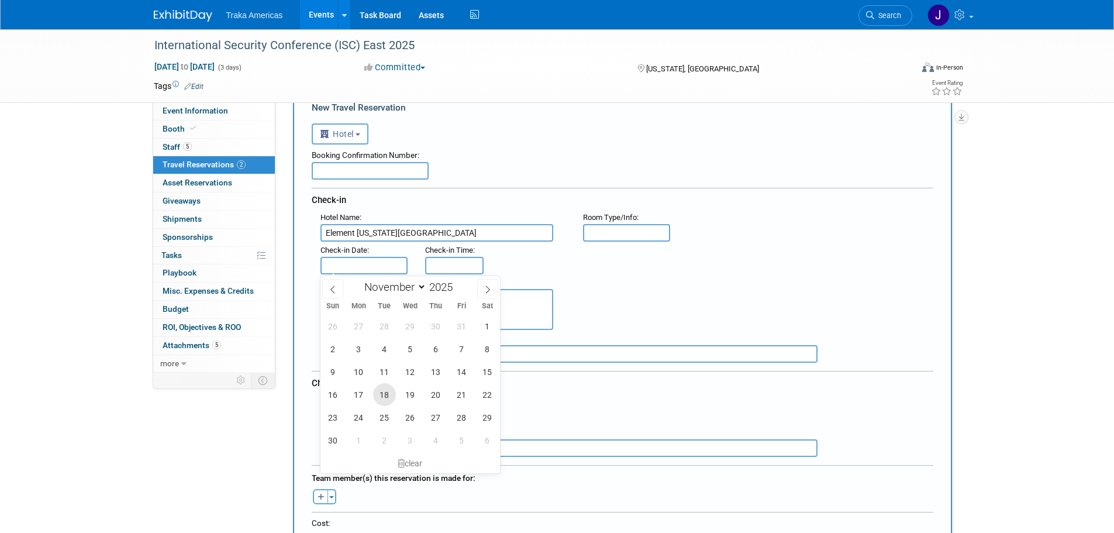
click at [384, 395] on span "18" at bounding box center [384, 394] width 23 height 23
type input "Nov 18, 2025"
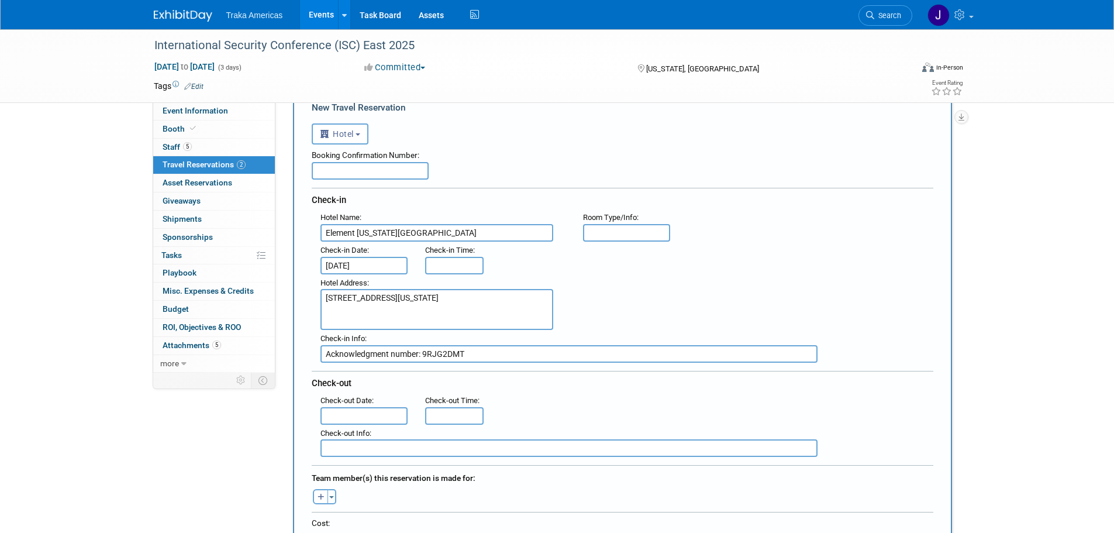
type input "3:00 PM"
click at [452, 269] on input "3:00 PM" at bounding box center [454, 266] width 58 height 18
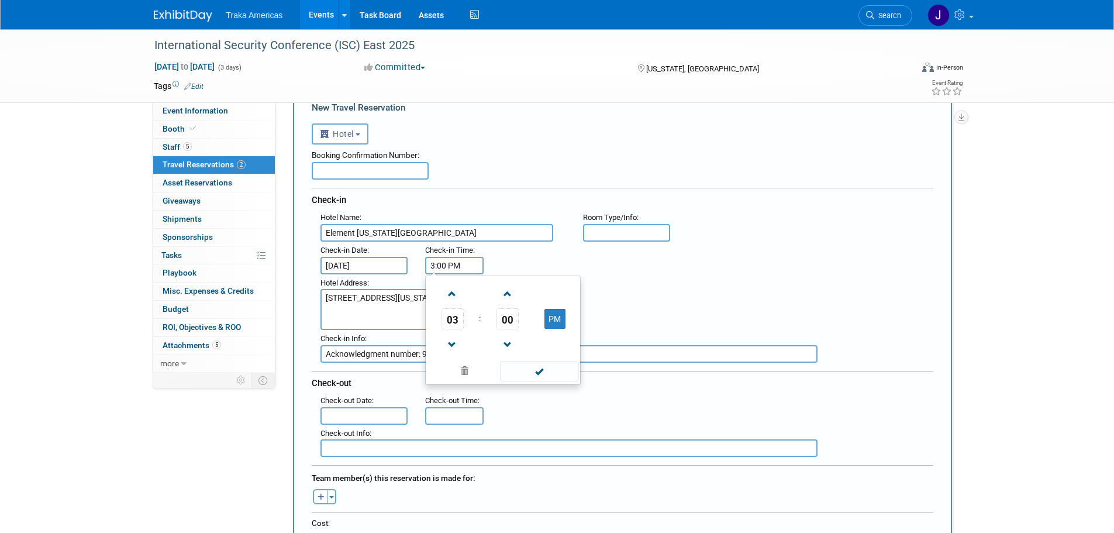
click at [520, 253] on div ": Check-in Date : Nov 18, 2025 Check-in Time : 3:00 PM 03 : 00 PM 12 01 02 03 0…" at bounding box center [627, 258] width 631 height 33
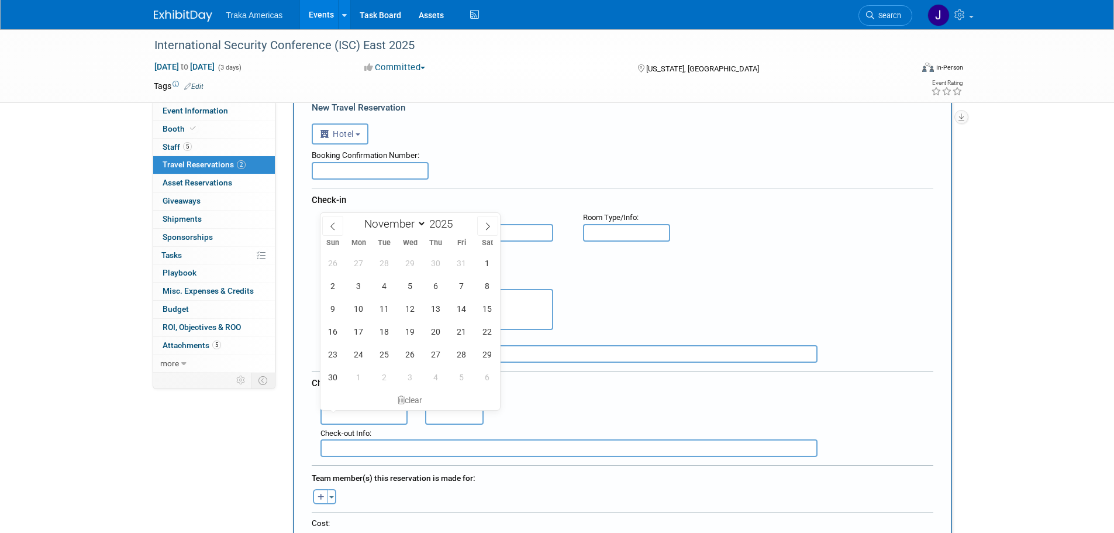
click at [390, 414] on input "text" at bounding box center [365, 416] width 88 height 18
click at [437, 326] on span "20" at bounding box center [436, 331] width 23 height 23
type input "Nov 20, 2025"
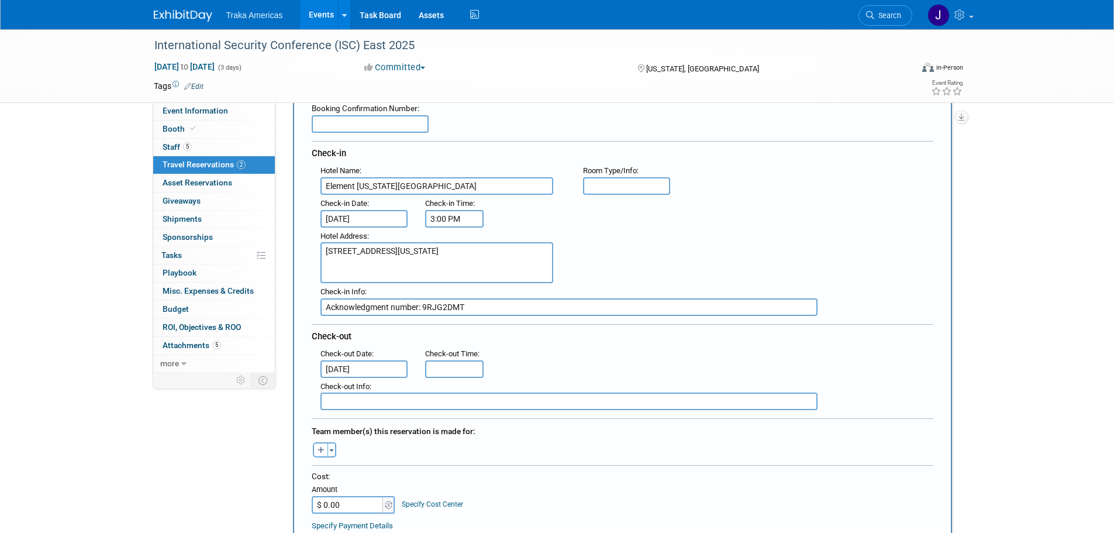
scroll to position [175, 0]
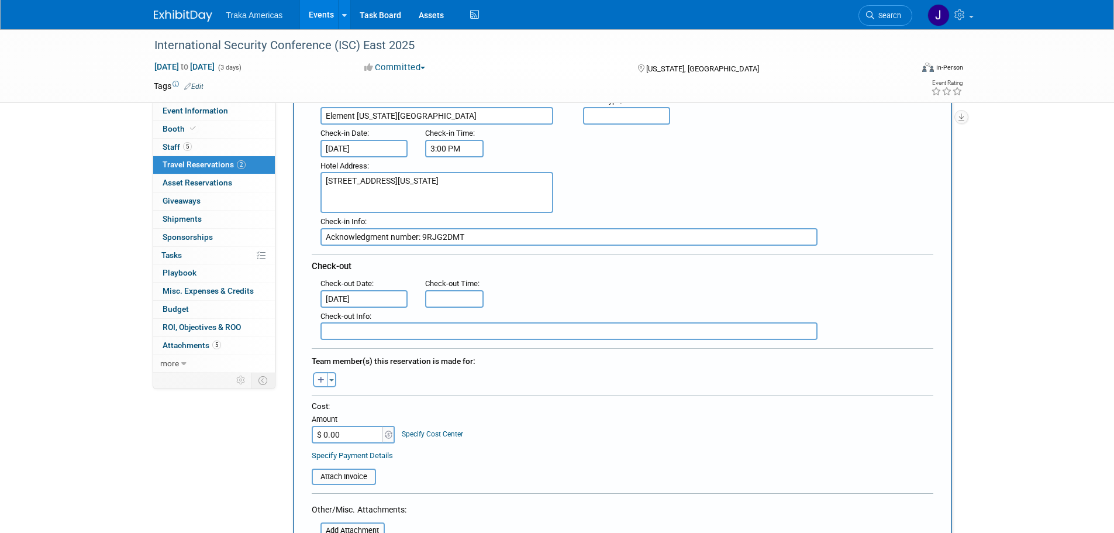
click at [318, 378] on icon "button" at bounding box center [321, 381] width 7 height 8
select select
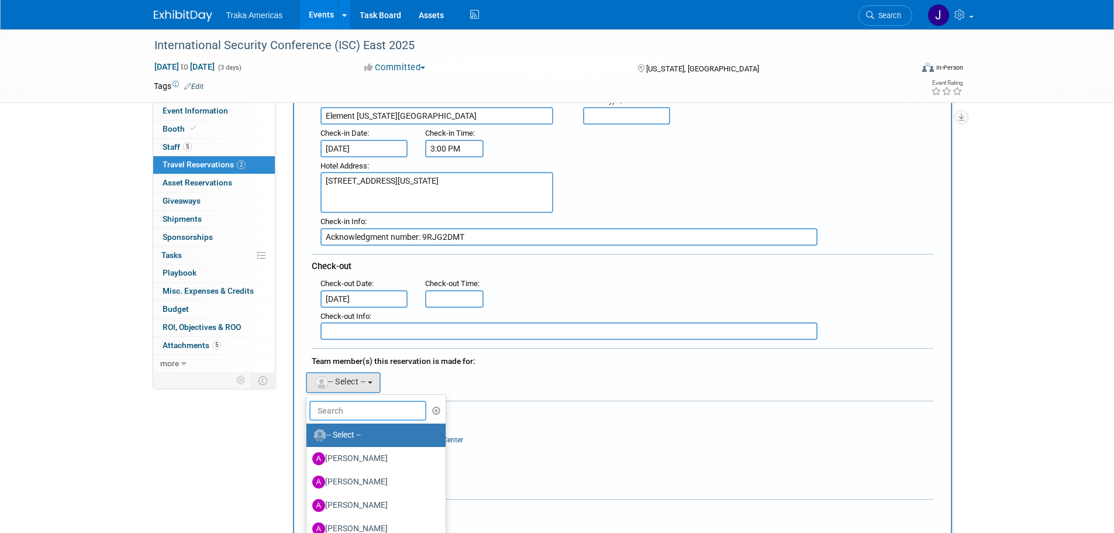
click at [377, 403] on input "text" at bounding box center [367, 411] width 117 height 20
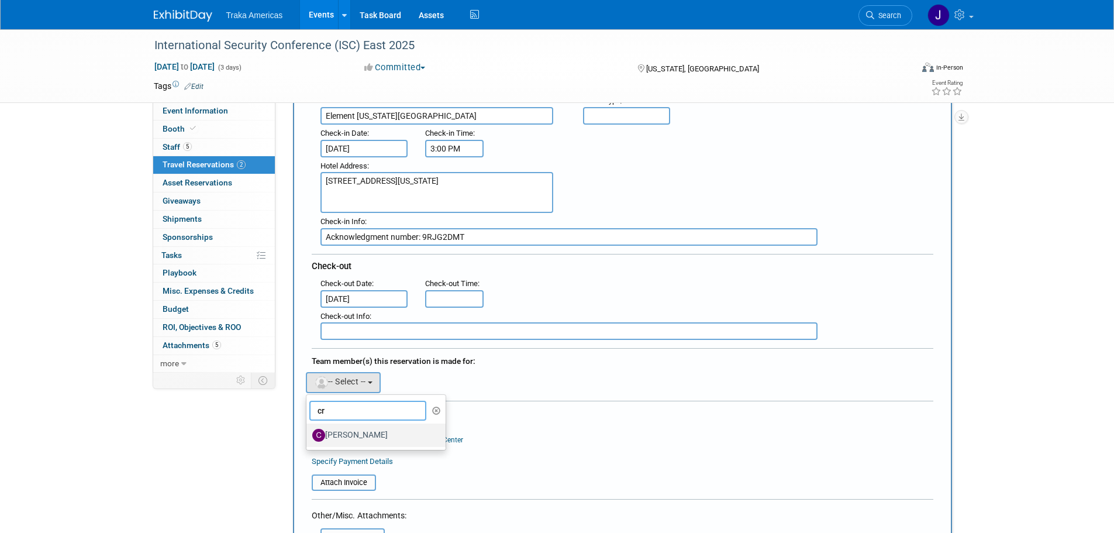
type input "cr"
click at [354, 433] on label "Craig Newell" at bounding box center [373, 435] width 122 height 19
click at [308, 433] on input "Craig Newell" at bounding box center [305, 434] width 8 height 8
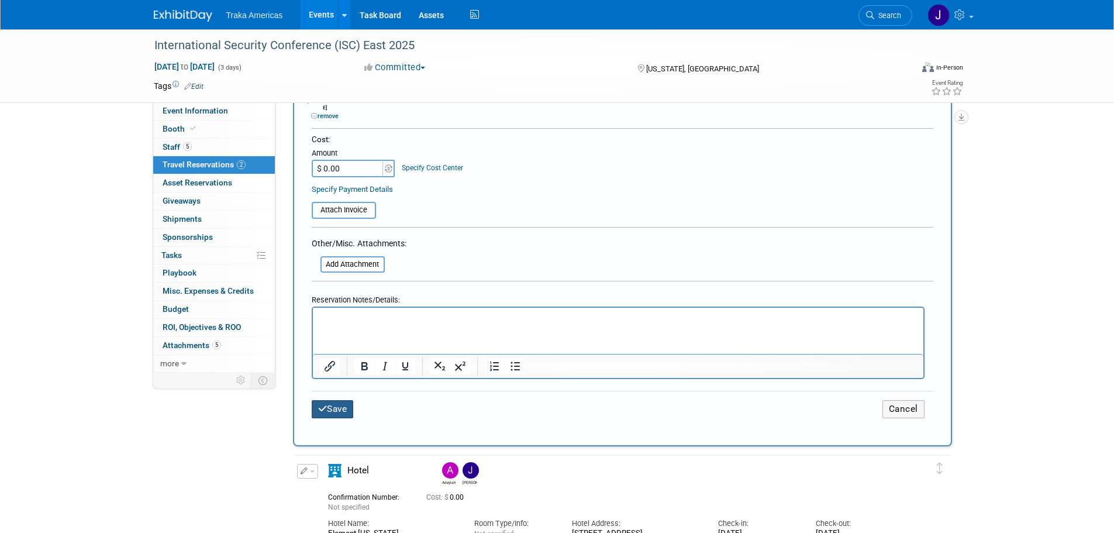
click at [340, 400] on button "Save" at bounding box center [333, 409] width 42 height 18
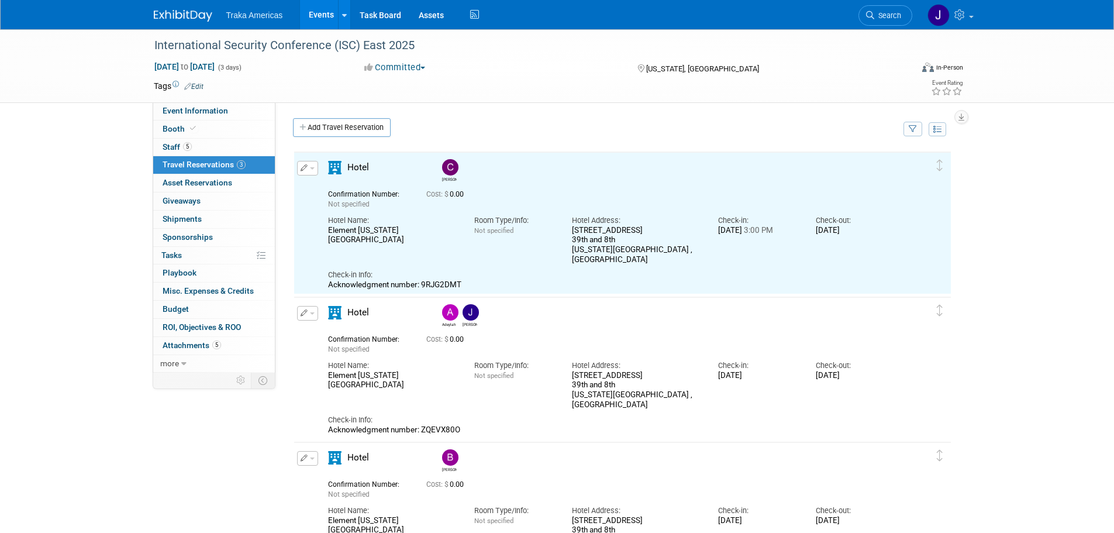
scroll to position [0, 0]
click at [341, 124] on link "Add Travel Reservation" at bounding box center [342, 127] width 98 height 19
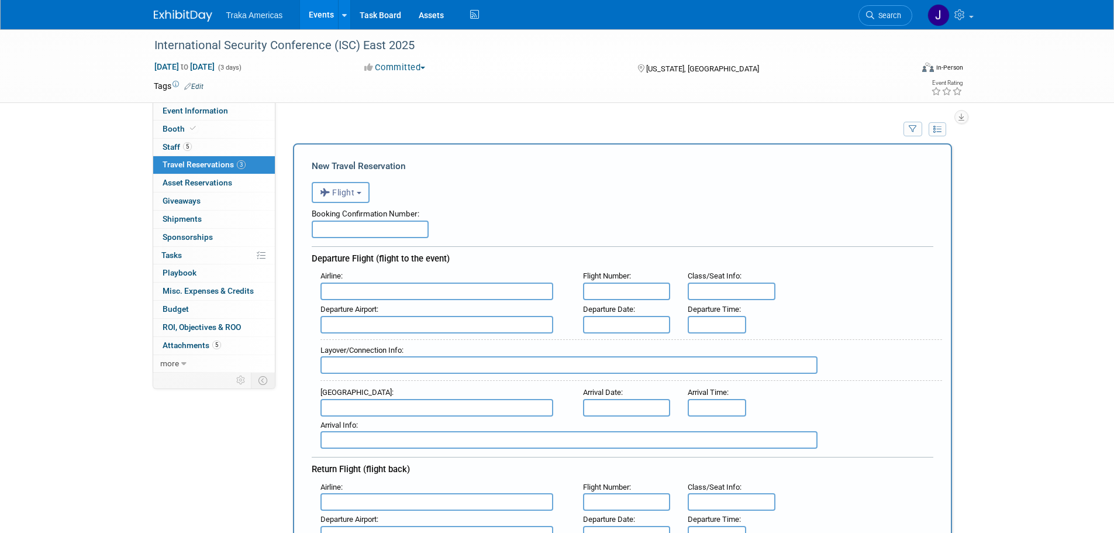
click at [360, 194] on b "button" at bounding box center [359, 193] width 5 height 2
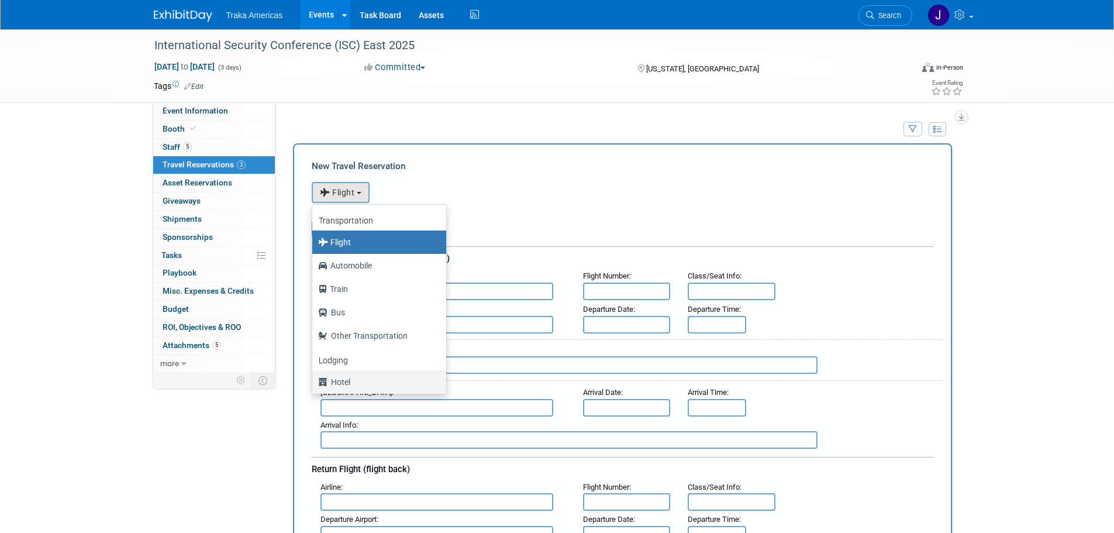
click at [363, 387] on label "Hotel" at bounding box center [376, 382] width 116 height 19
click at [314, 384] on input "Hotel" at bounding box center [310, 381] width 8 height 8
select select "6"
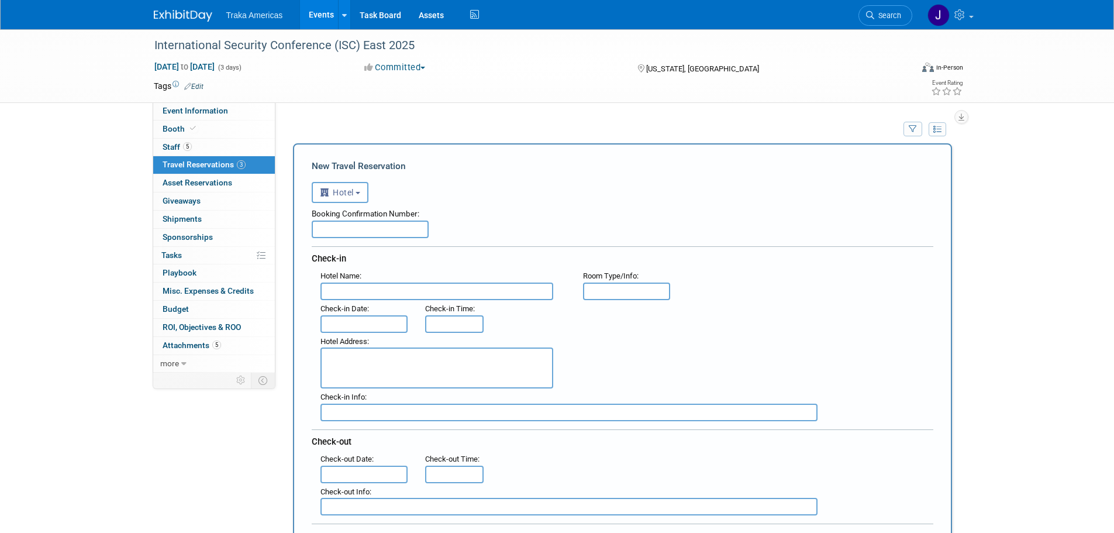
click at [378, 287] on input "text" at bounding box center [437, 292] width 233 height 18
click at [349, 291] on input "text" at bounding box center [437, 292] width 233 height 18
paste input "Element New York Times Square West"
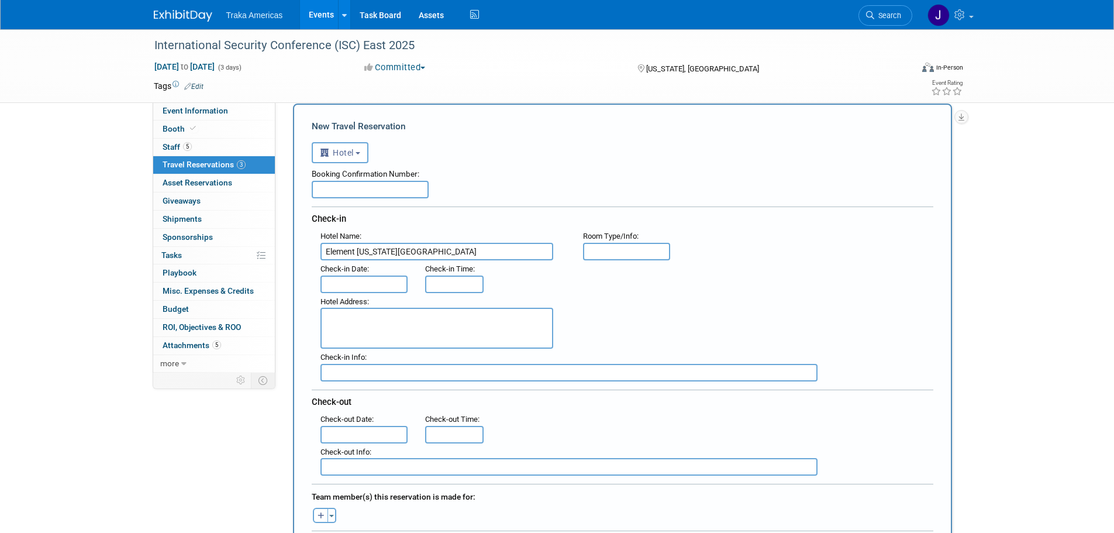
scroll to position [58, 0]
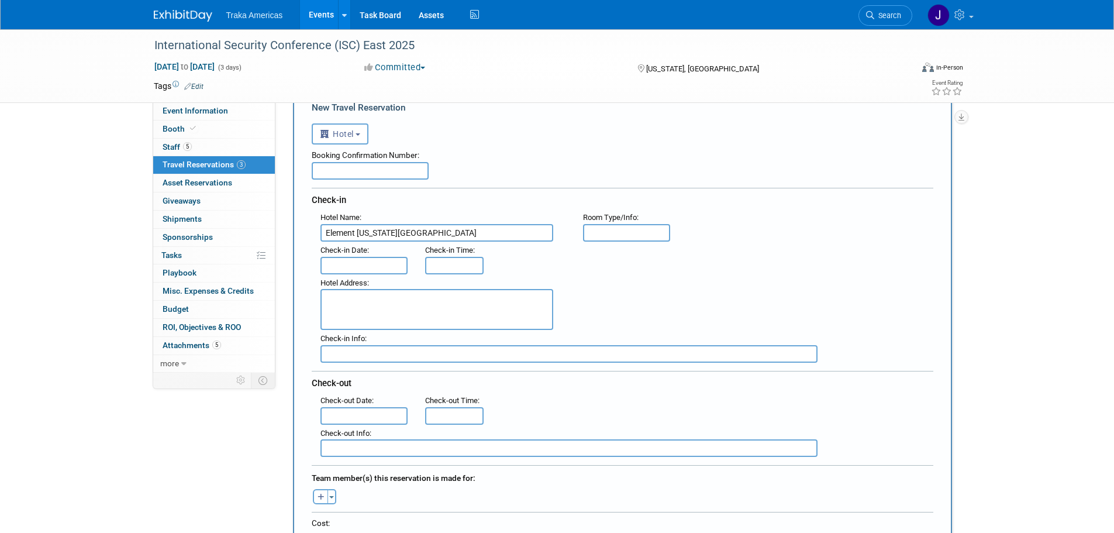
type input "Element New York Times Square West"
click at [387, 306] on textarea at bounding box center [437, 309] width 233 height 41
paste textarea "311 West 39th Street 39th and 8th New York , NY 10018 , United States of America"
type textarea "311 West 39th Street 39th and 8th New York , NY 10018 , United States of America"
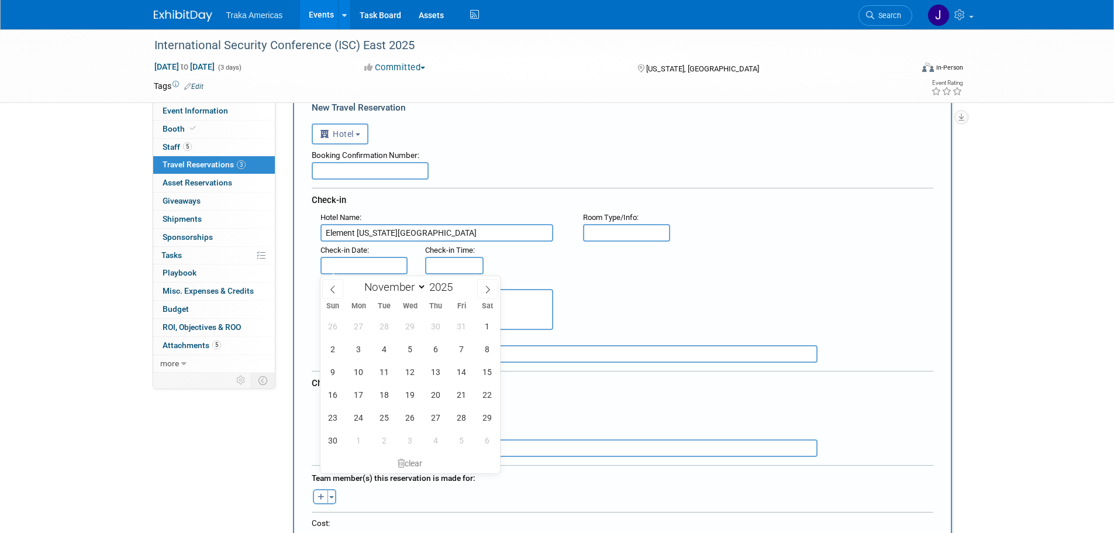
click at [379, 260] on input "text" at bounding box center [365, 266] width 88 height 18
click at [384, 400] on span "18" at bounding box center [384, 394] width 23 height 23
type input "Nov 18, 2025"
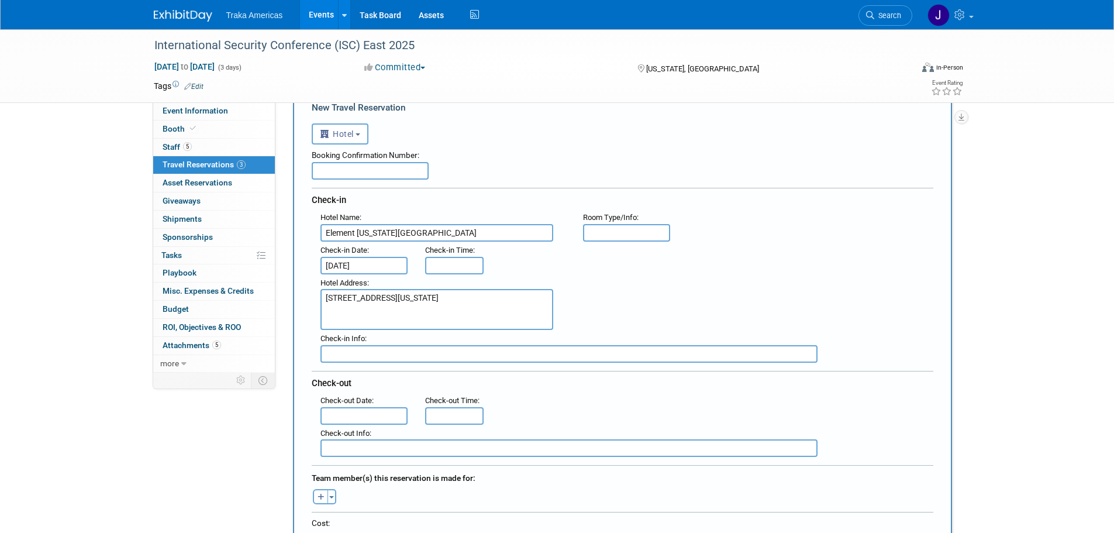
click at [357, 354] on input "text" at bounding box center [569, 354] width 497 height 18
click at [359, 357] on input "text" at bounding box center [569, 354] width 497 height 18
paste input "Acknowledgment number: X1JTZU0J"
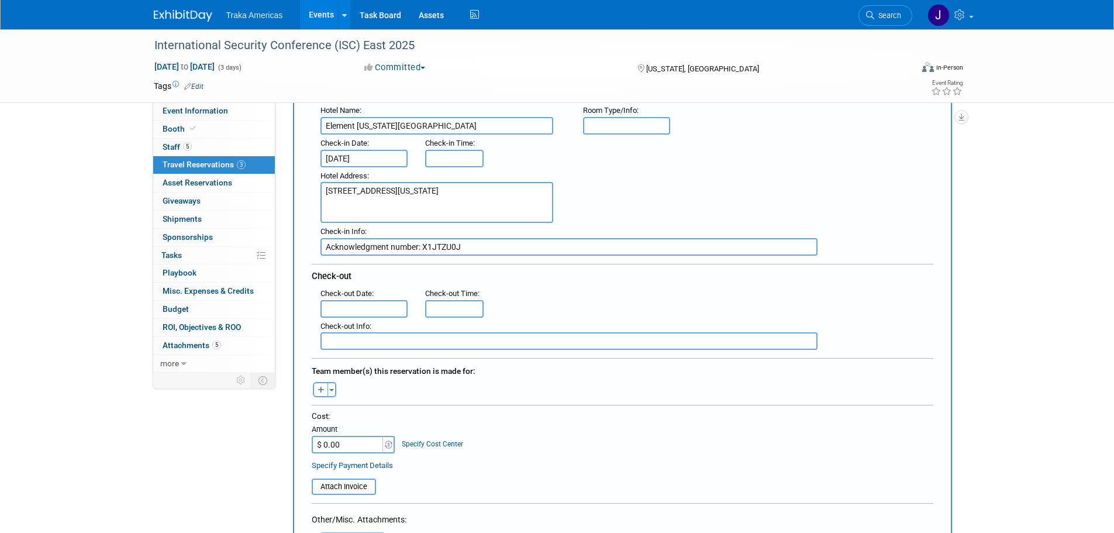
scroll to position [175, 0]
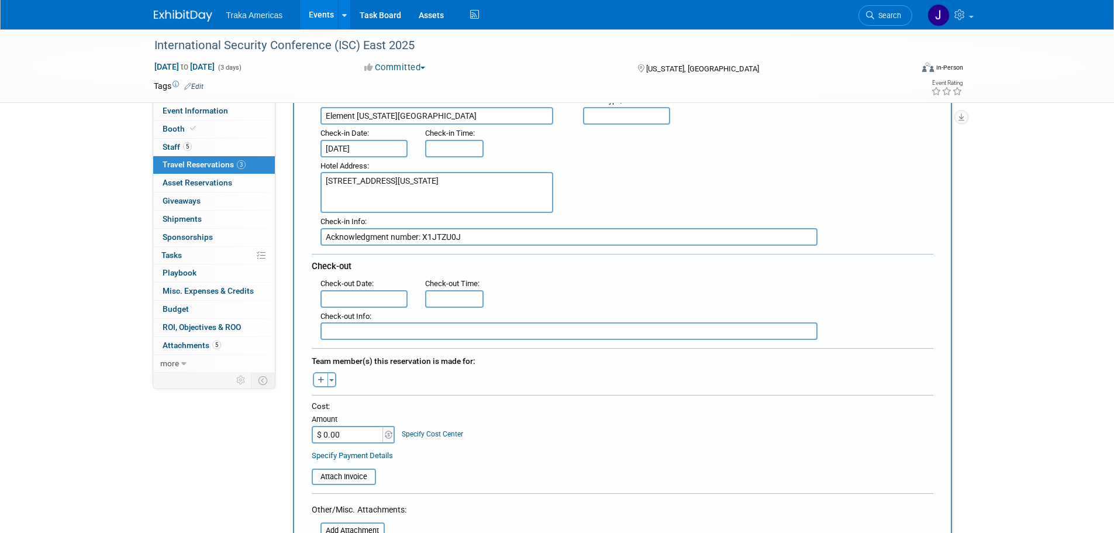
type input "Acknowledgment number: X1JTZU0J"
click at [347, 302] on input "text" at bounding box center [365, 299] width 88 height 18
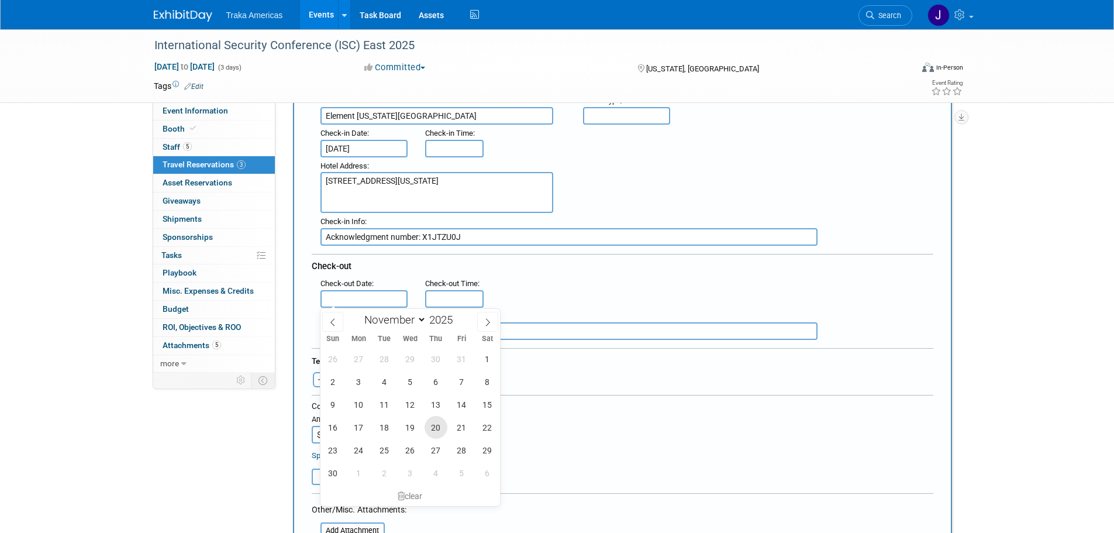
click at [432, 425] on span "20" at bounding box center [436, 427] width 23 height 23
type input "Nov 20, 2025"
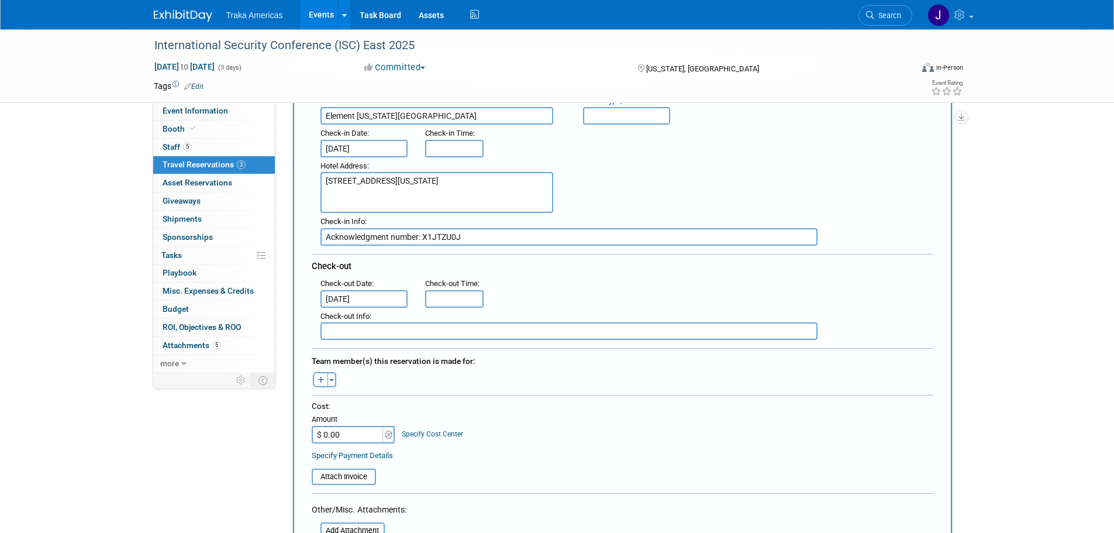
click at [318, 378] on icon "button" at bounding box center [321, 381] width 7 height 8
select select
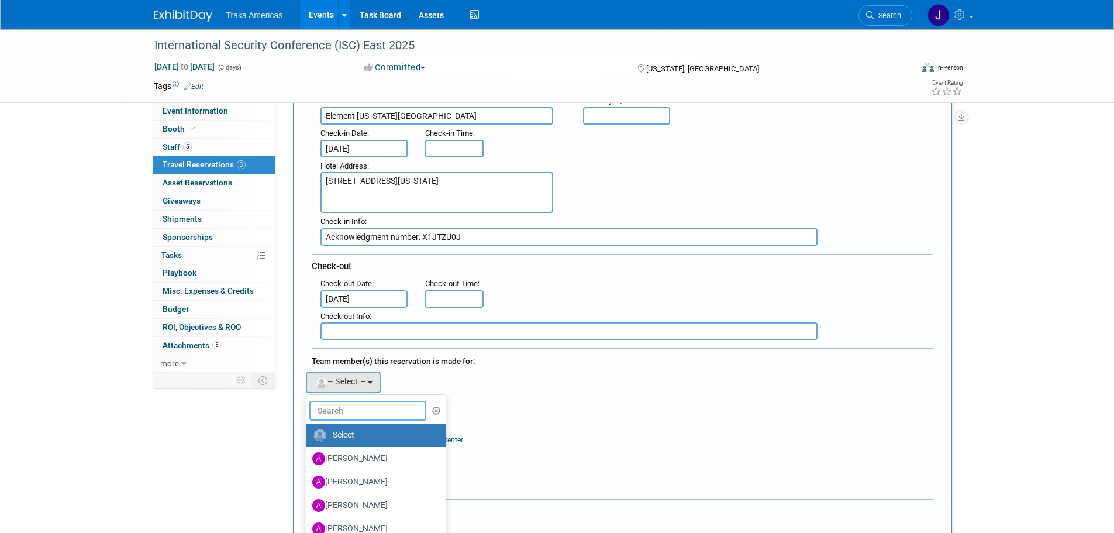
click at [346, 415] on input "text" at bounding box center [367, 411] width 117 height 20
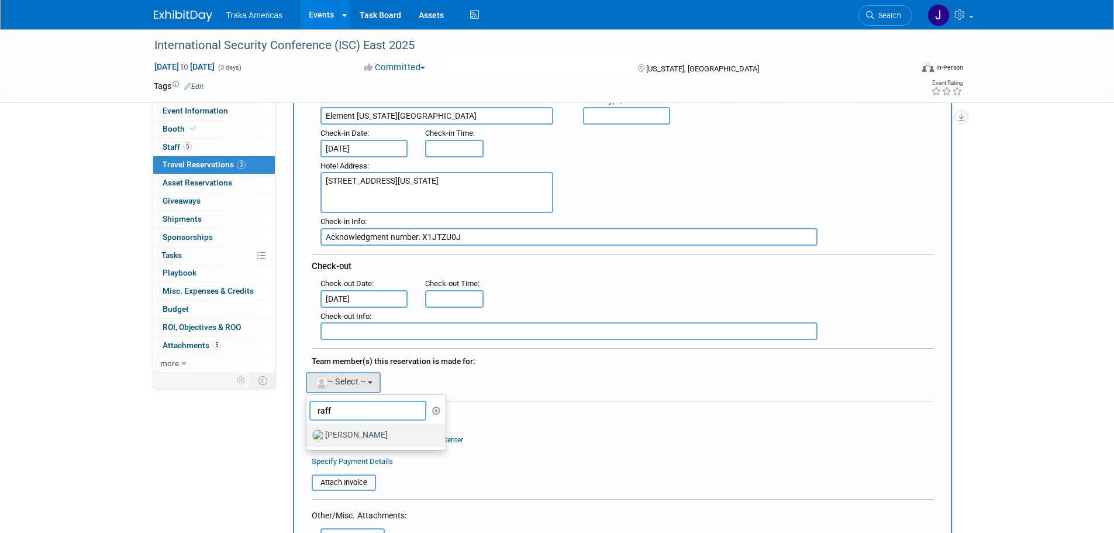
type input "raff"
click at [347, 428] on label "Raffaele Ceravolo" at bounding box center [373, 435] width 122 height 19
click at [308, 430] on input "Raffaele Ceravolo" at bounding box center [305, 434] width 8 height 8
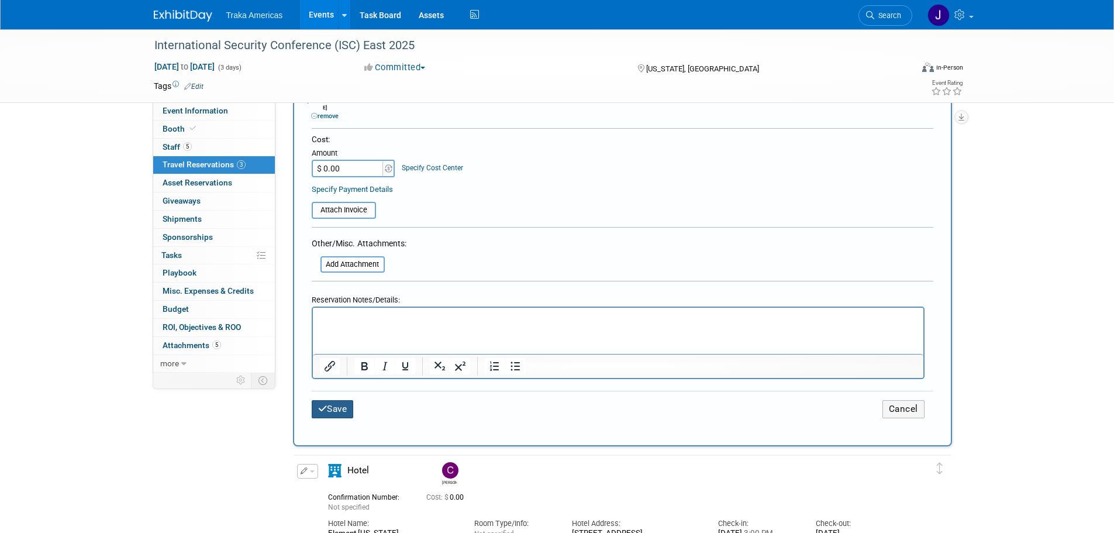
click at [332, 400] on button "Save" at bounding box center [333, 409] width 42 height 18
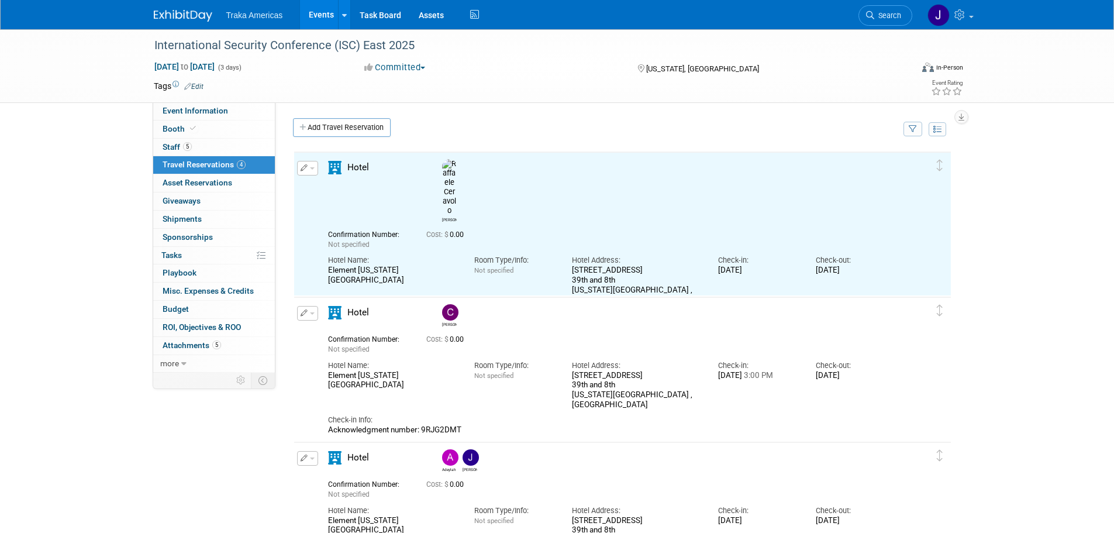
scroll to position [0, 0]
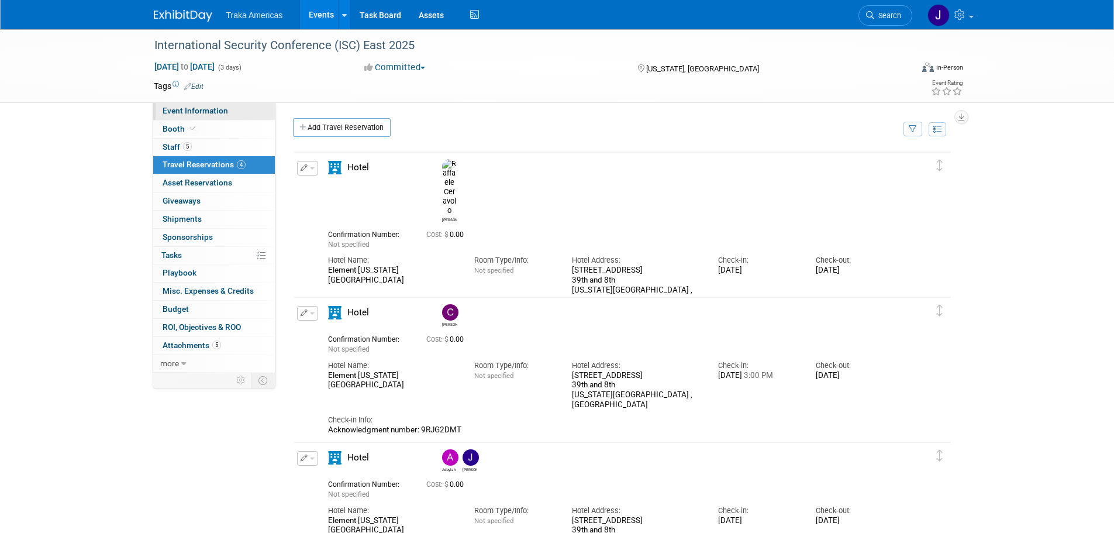
click at [238, 118] on link "Event Information" at bounding box center [214, 111] width 122 height 18
select select "Regional"
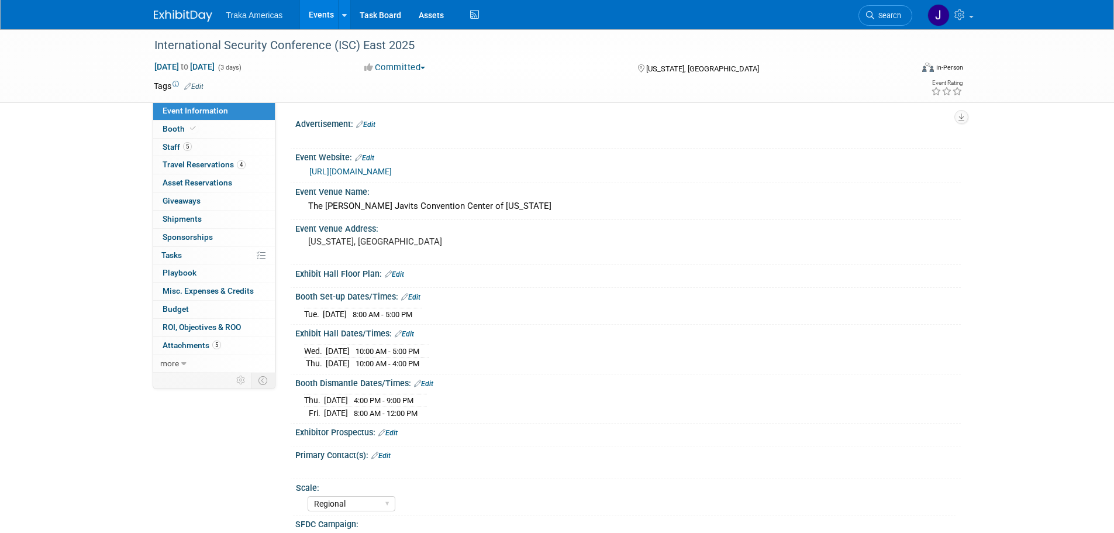
click at [184, 15] on img at bounding box center [183, 16] width 58 height 12
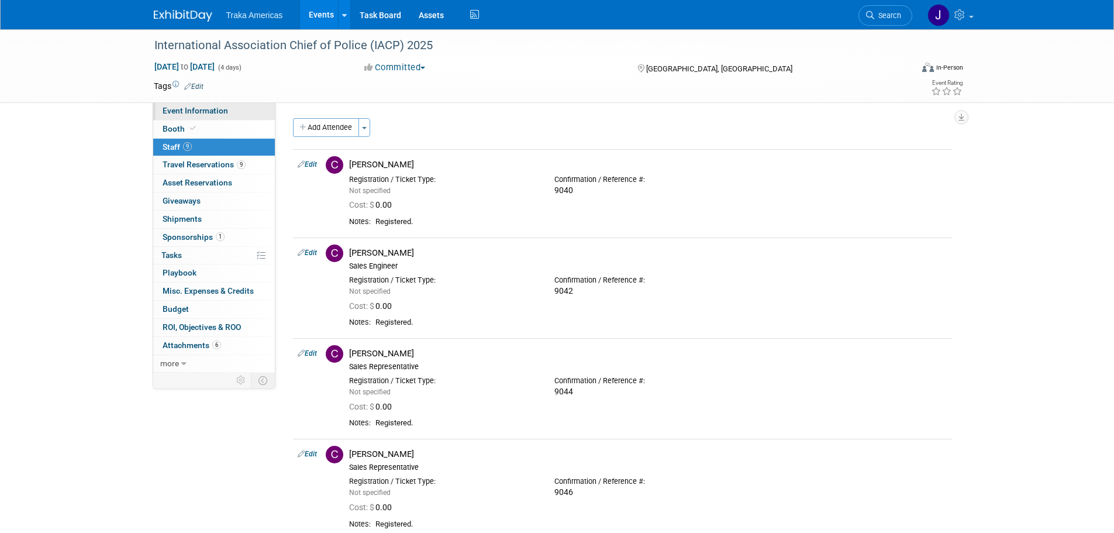
click at [218, 113] on span "Event Information" at bounding box center [196, 110] width 66 height 9
select select "National"
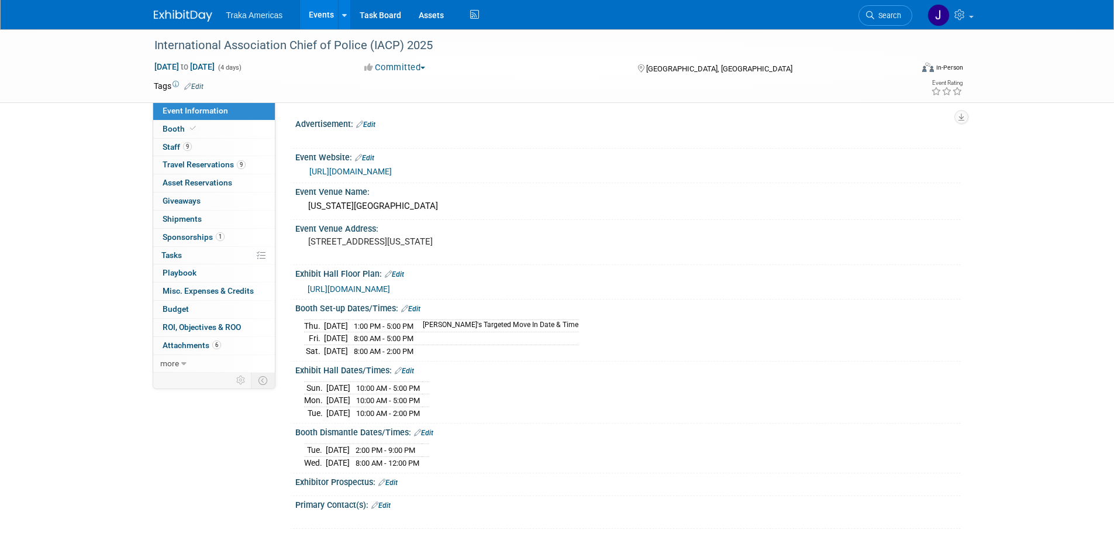
select select "National"
click at [192, 15] on img at bounding box center [183, 16] width 58 height 12
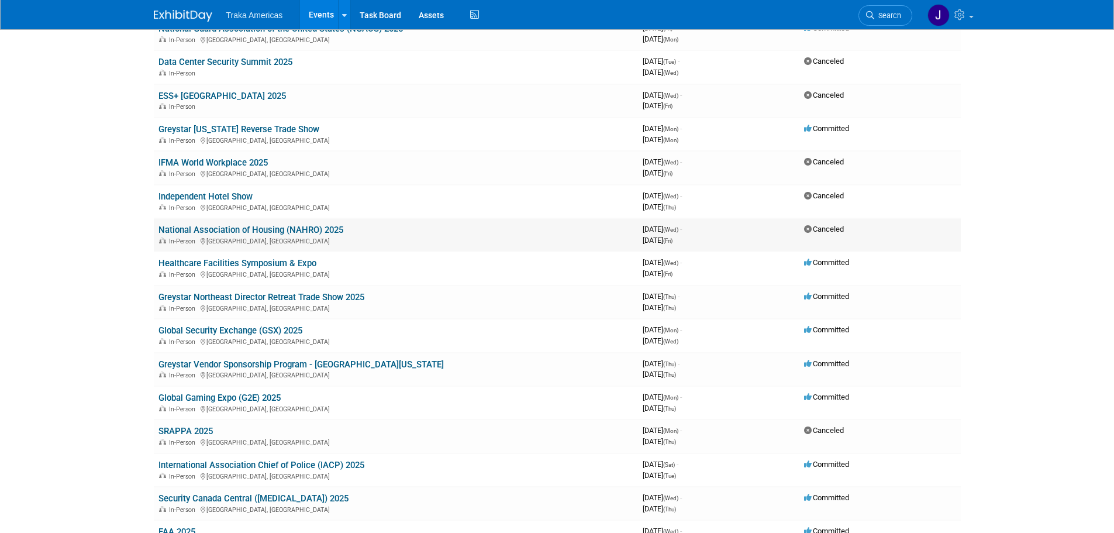
scroll to position [117, 0]
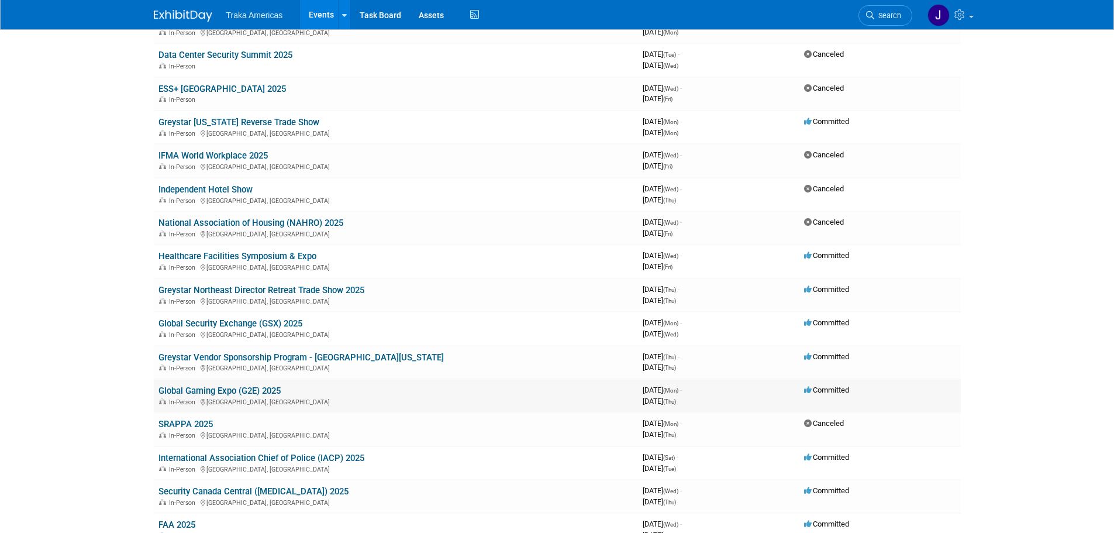
click at [263, 388] on link "Global Gaming Expo (G2E) 2025" at bounding box center [220, 390] width 122 height 11
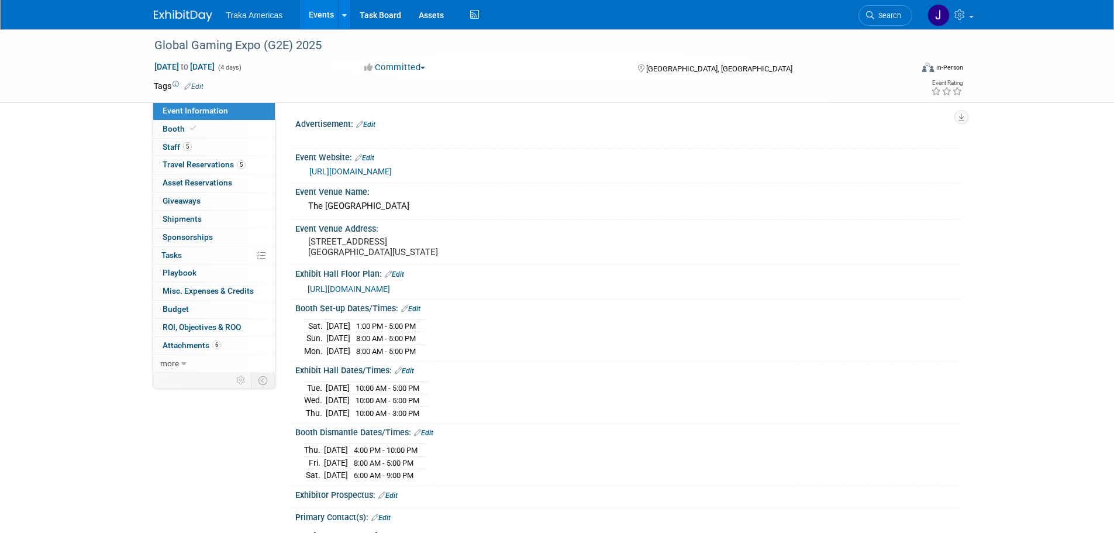
select select "National"
click at [181, 9] on link at bounding box center [190, 9] width 73 height 9
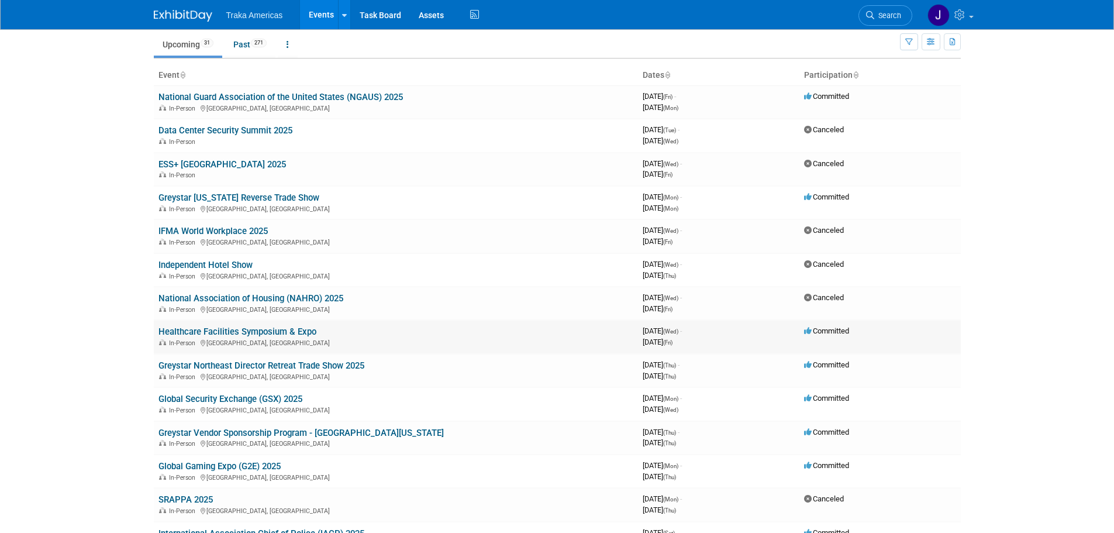
scroll to position [175, 0]
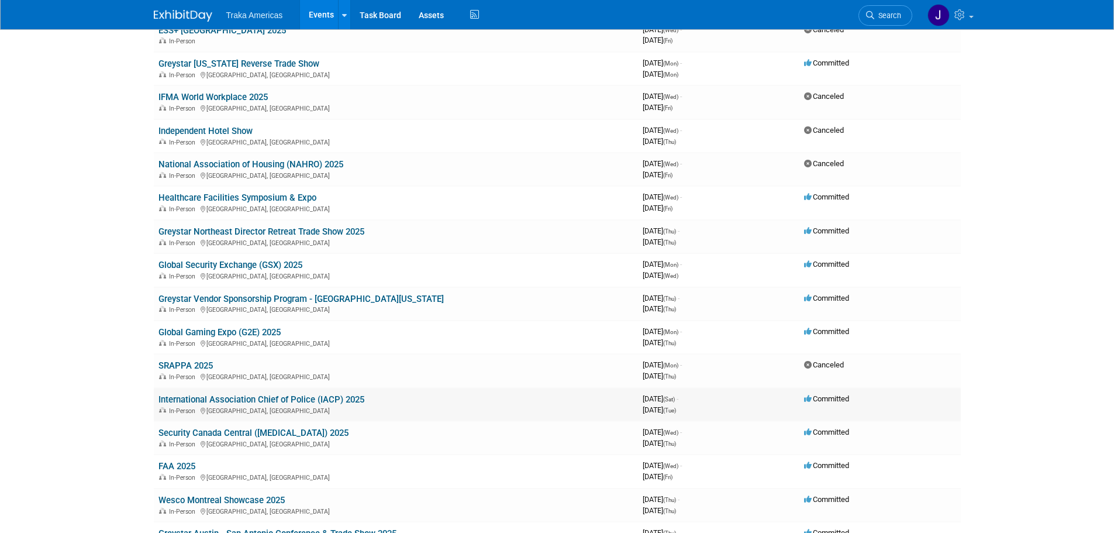
click at [242, 399] on link "International Association Chief of Police (IACP) 2025" at bounding box center [262, 399] width 206 height 11
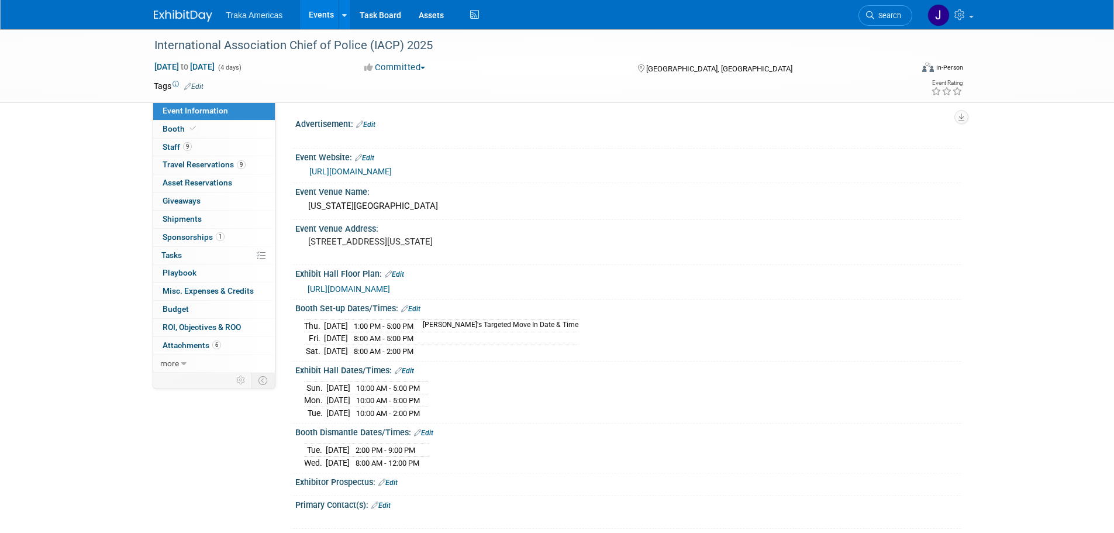
select select "National"
click at [163, 447] on div "Event Information Event Info Booth Booth 9 Staff 9 Staff 9 Travel Reservations …" at bounding box center [557, 343] width 825 height 628
click at [180, 5] on link at bounding box center [190, 9] width 73 height 9
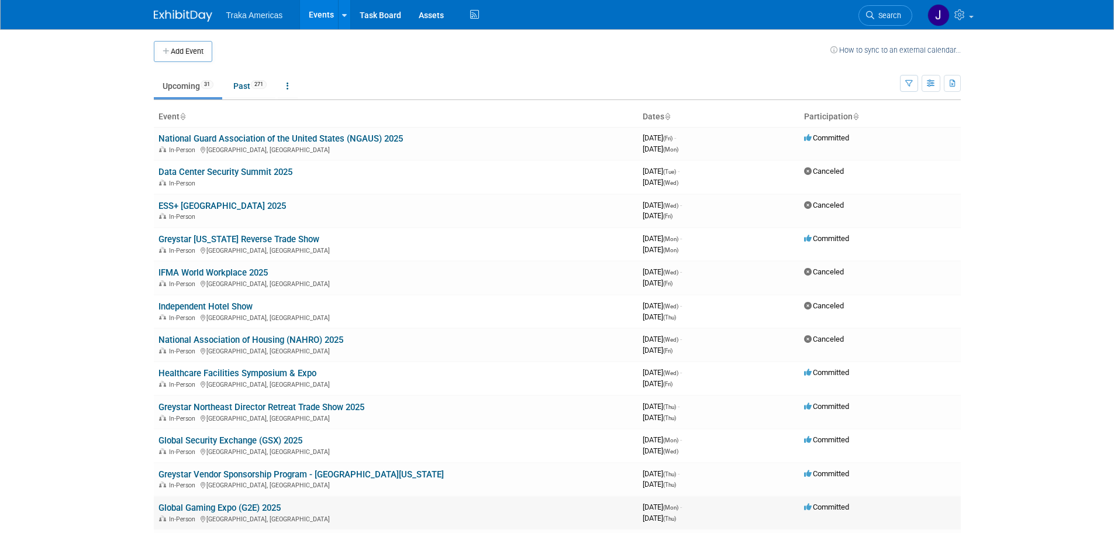
click at [259, 508] on link "Global Gaming Expo (G2E) 2025" at bounding box center [220, 507] width 122 height 11
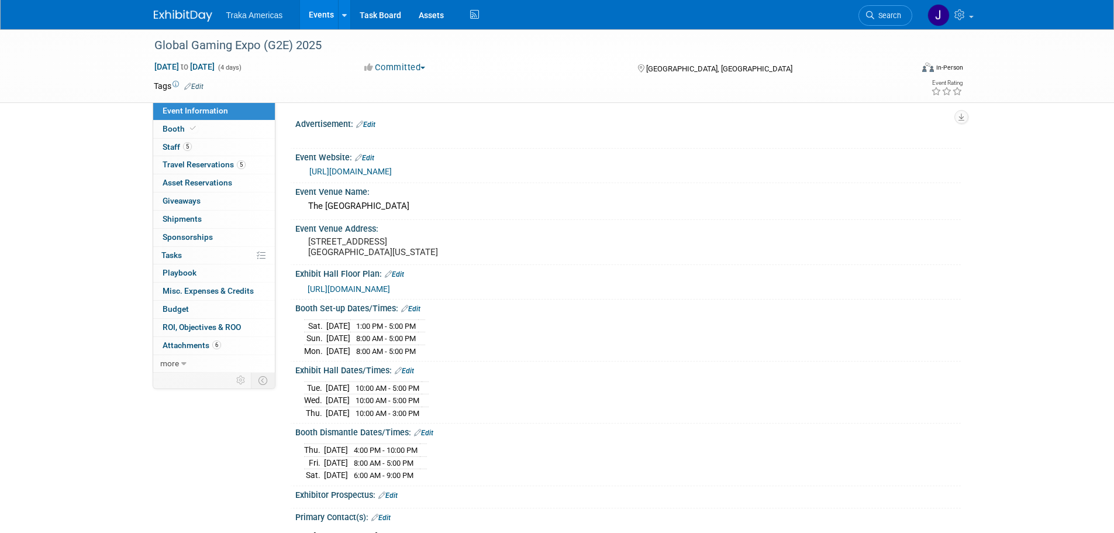
select select "National"
click at [181, 157] on link "5 Travel Reservations 5" at bounding box center [214, 165] width 122 height 18
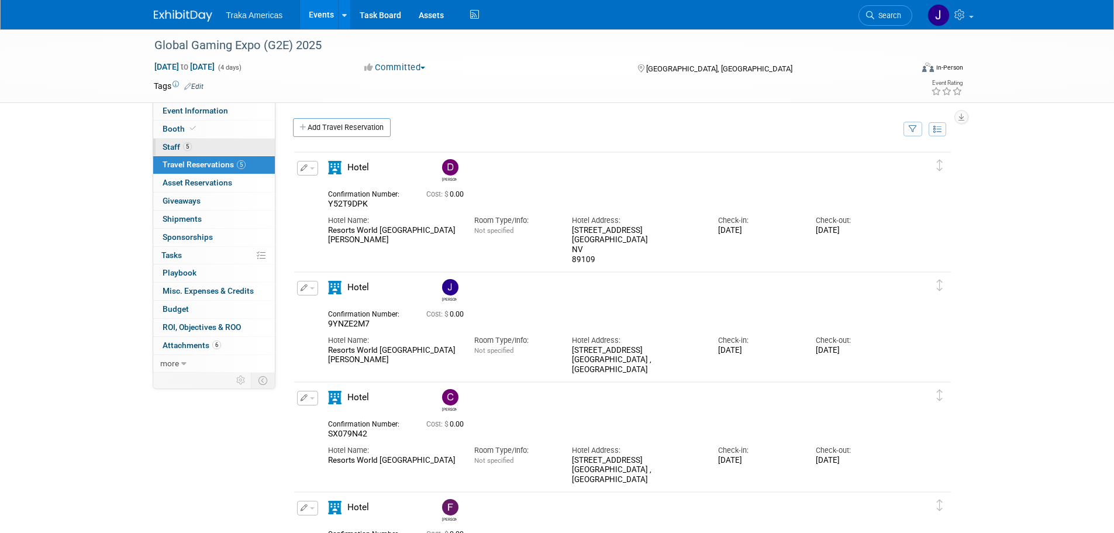
click at [231, 143] on link "5 Staff 5" at bounding box center [214, 148] width 122 height 18
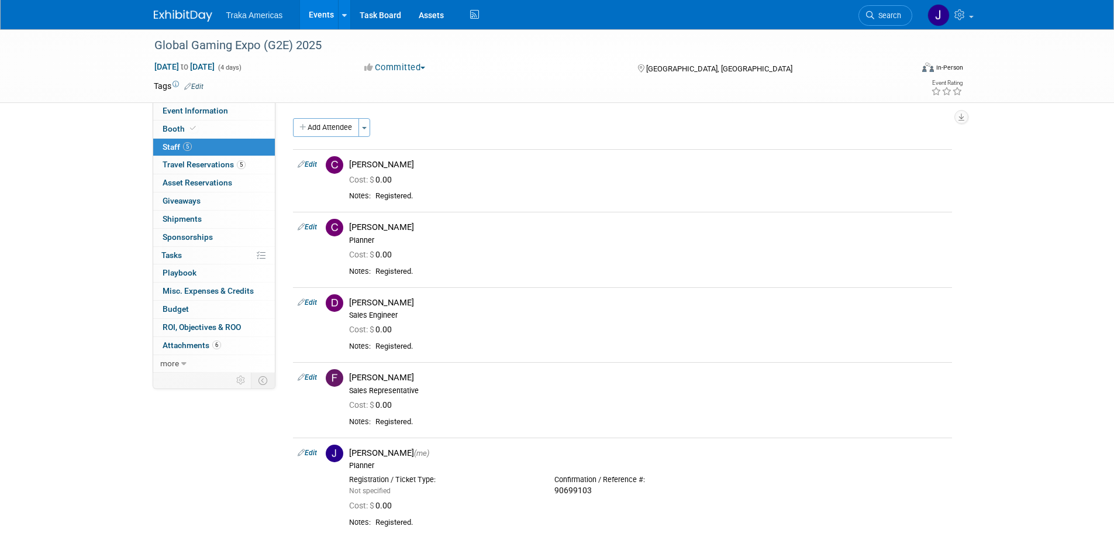
click at [190, 10] on img at bounding box center [183, 16] width 58 height 12
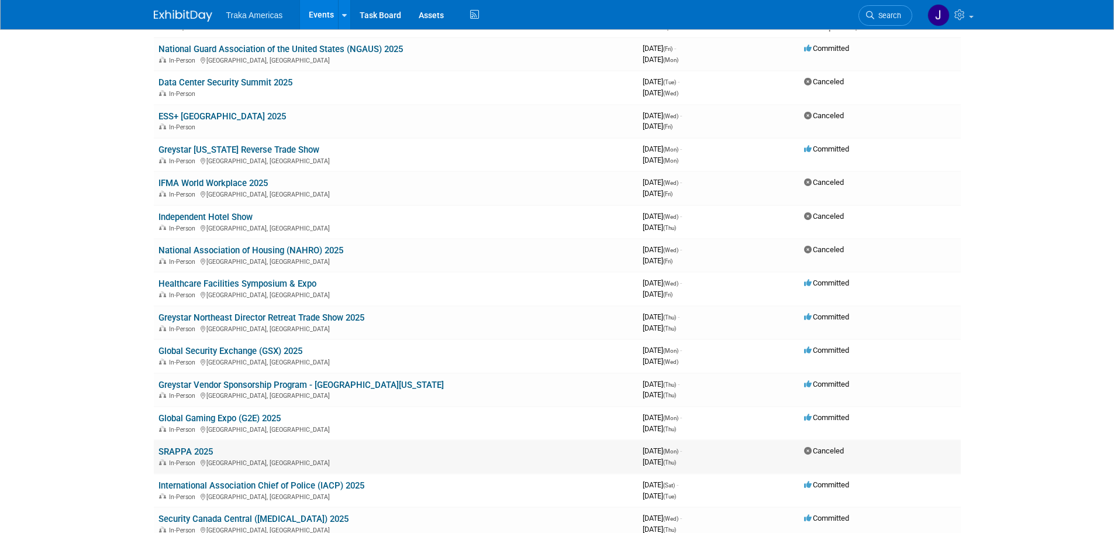
scroll to position [117, 0]
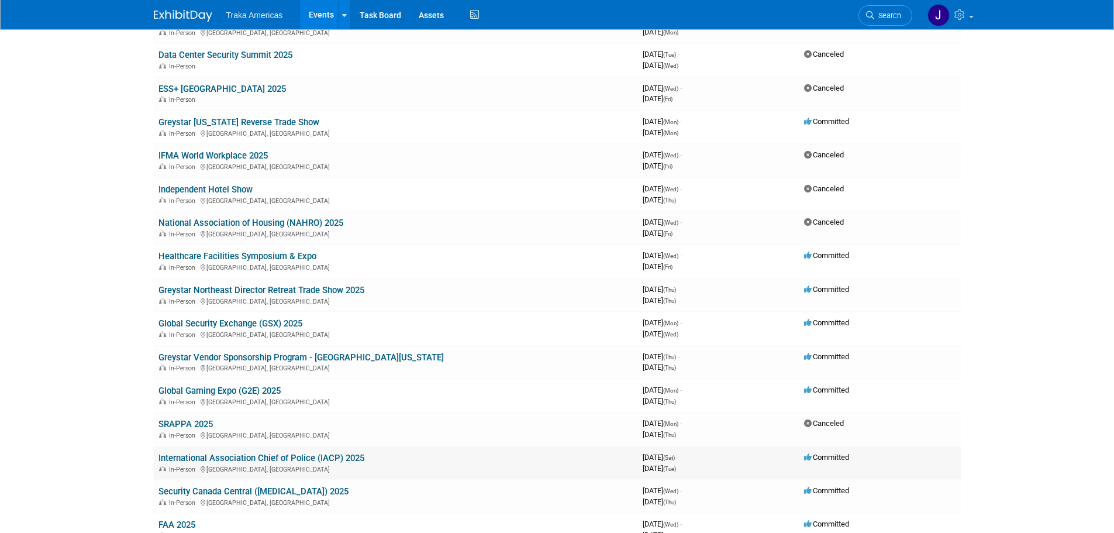
click at [275, 456] on link "International Association Chief of Police (IACP) 2025" at bounding box center [262, 458] width 206 height 11
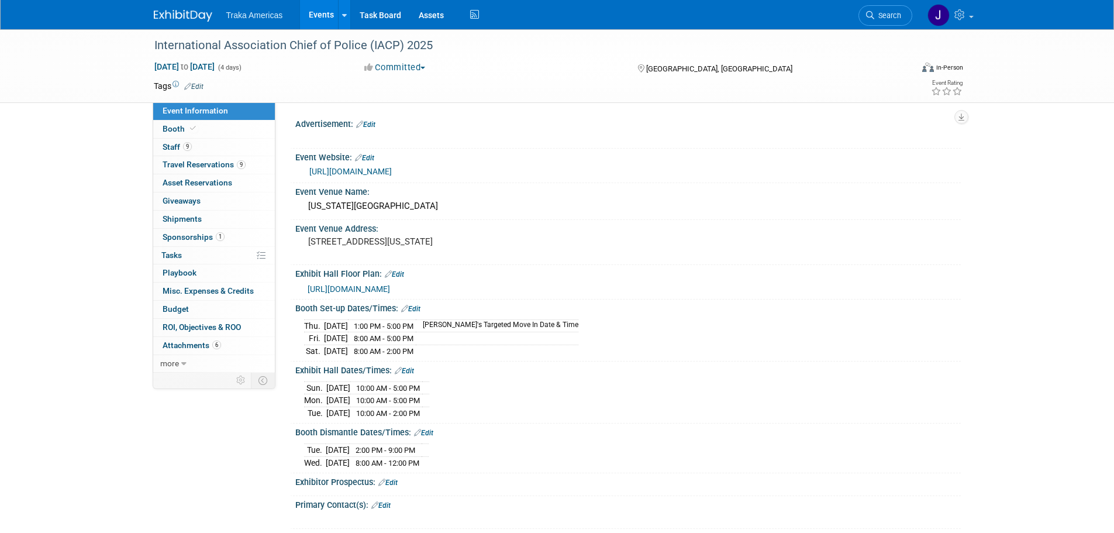
select select "National"
click at [199, 140] on link "9 Staff 9" at bounding box center [214, 148] width 122 height 18
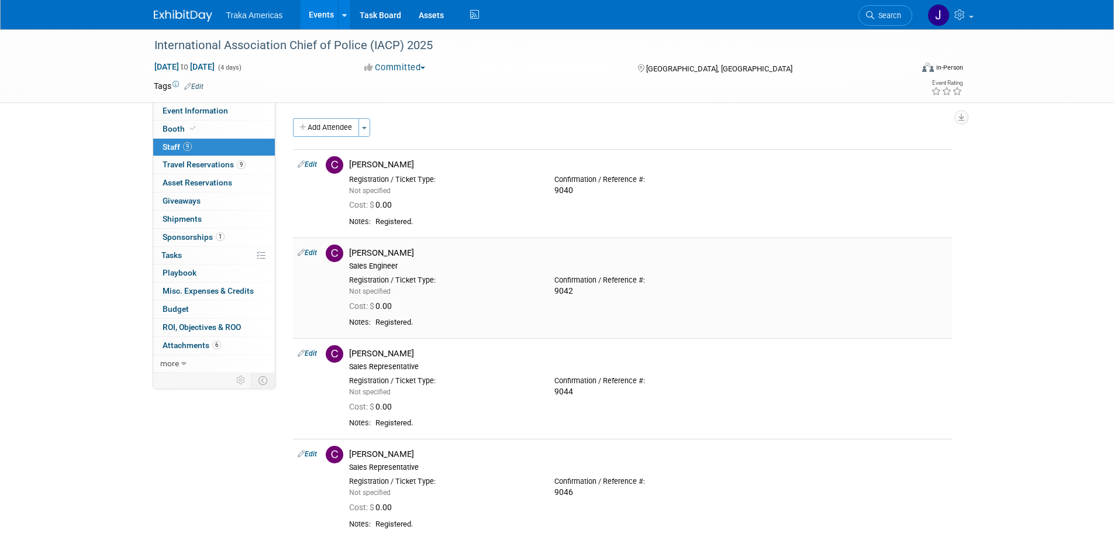
scroll to position [58, 0]
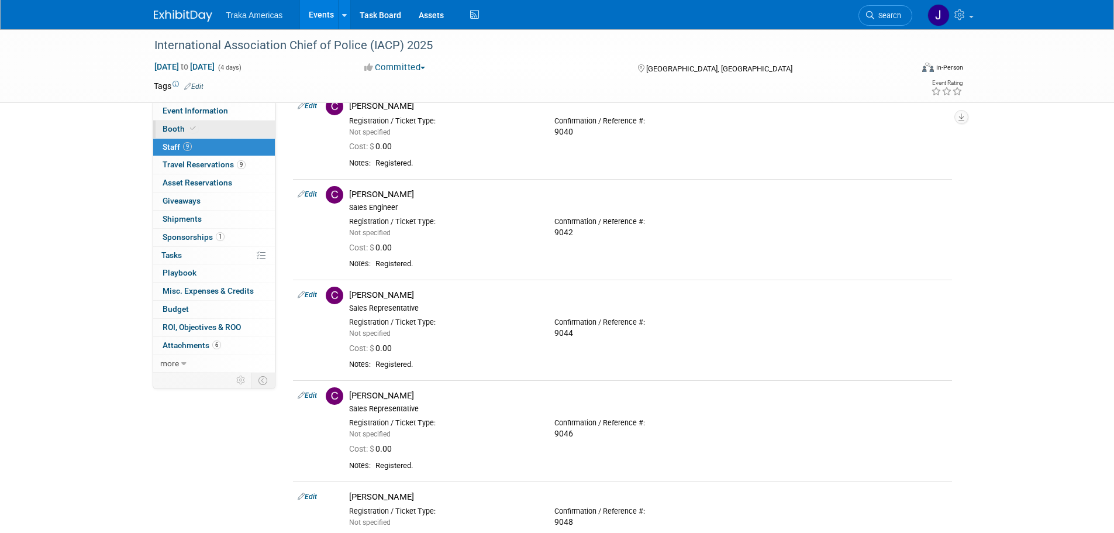
click at [229, 127] on link "Booth" at bounding box center [214, 129] width 122 height 18
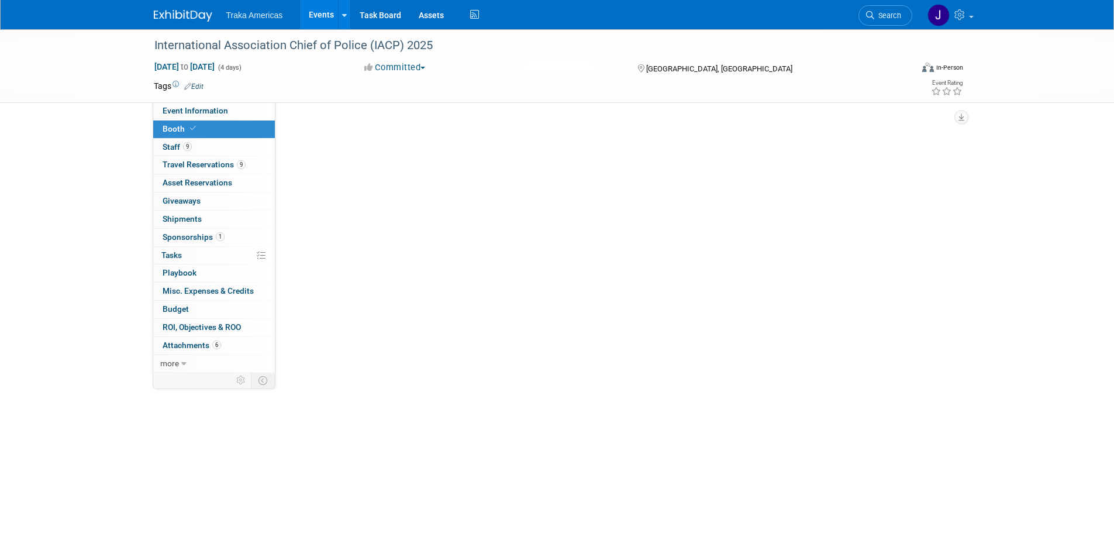
scroll to position [0, 0]
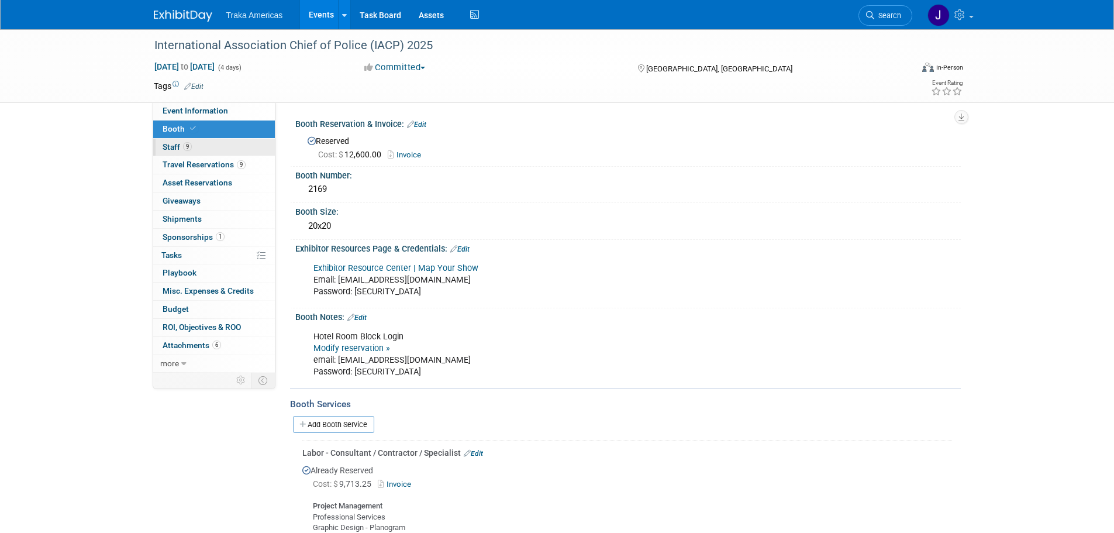
click at [219, 150] on link "9 Staff 9" at bounding box center [214, 148] width 122 height 18
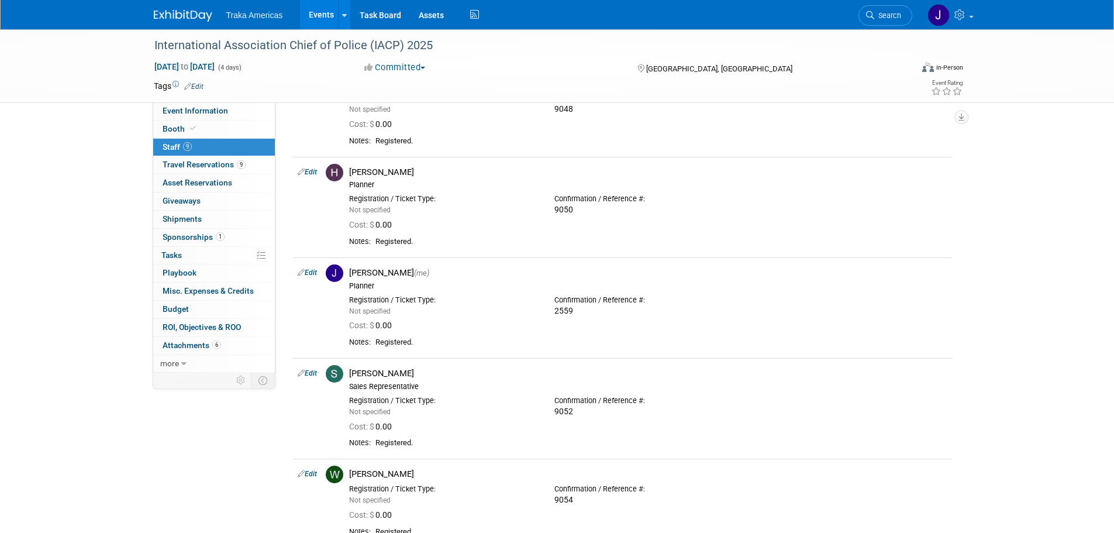
scroll to position [526, 0]
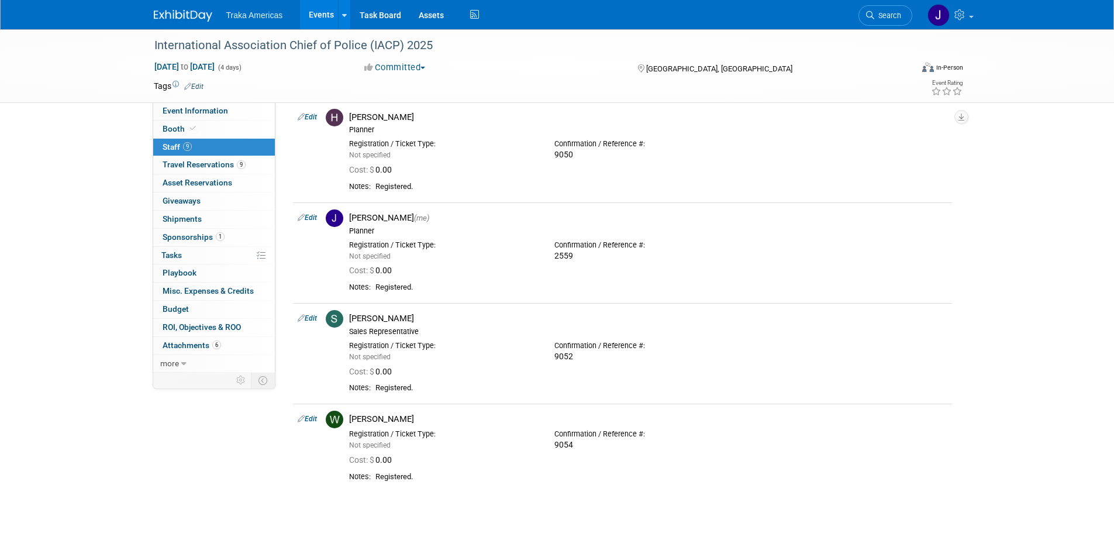
click at [170, 13] on img at bounding box center [183, 16] width 58 height 12
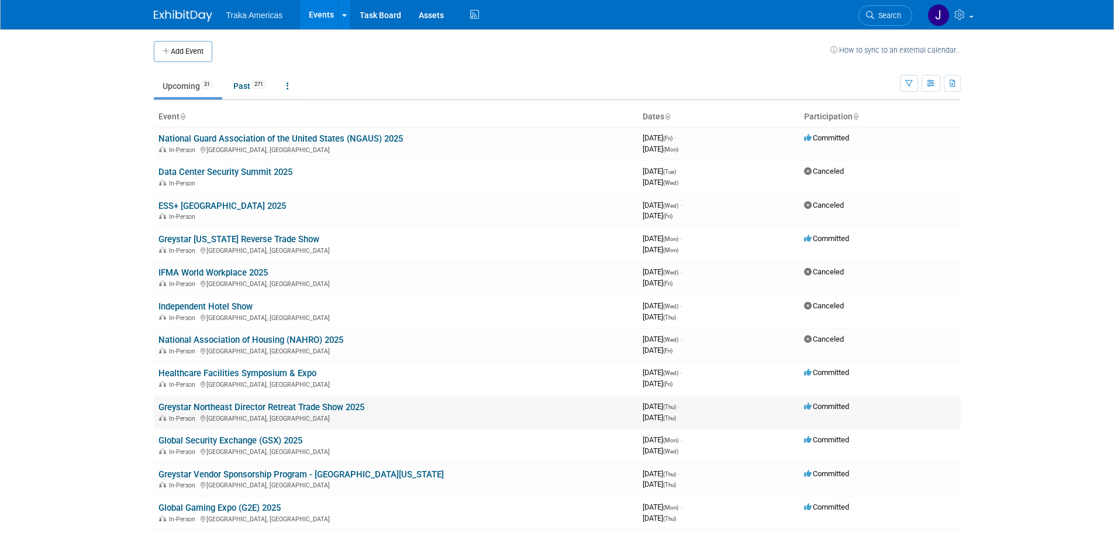
click at [303, 407] on link "Greystar Northeast Director Retreat Trade Show 2025" at bounding box center [262, 407] width 206 height 11
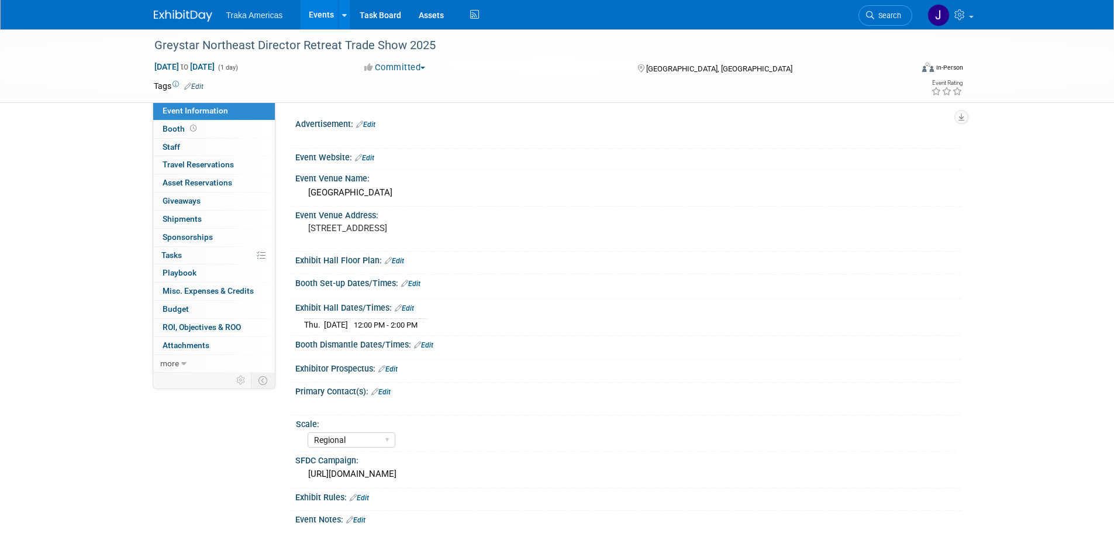
select select "Regional"
click at [184, 12] on img at bounding box center [183, 16] width 58 height 12
